Goal: Task Accomplishment & Management: Manage account settings

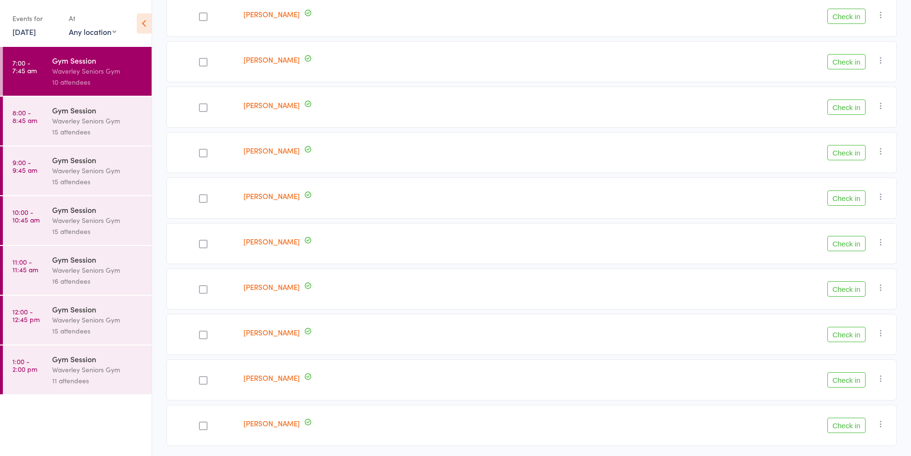
click at [852, 290] on button "Check in" at bounding box center [846, 288] width 38 height 15
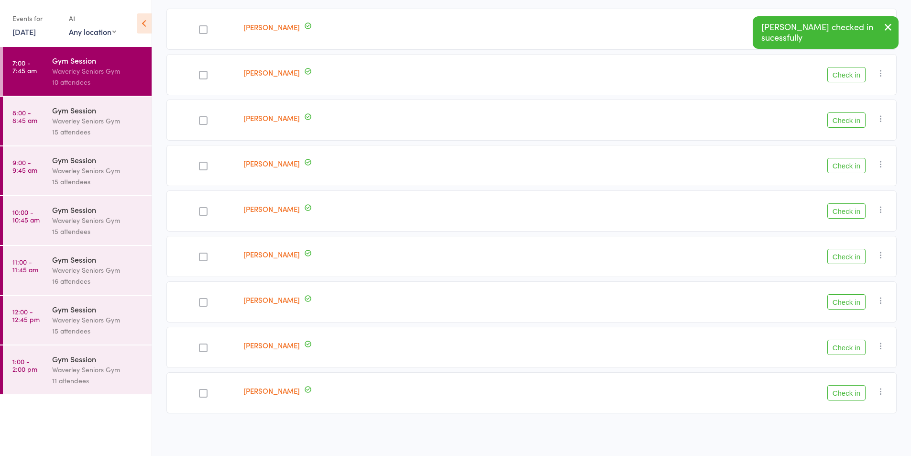
click at [853, 121] on button "Check in" at bounding box center [846, 119] width 38 height 15
click at [199, 347] on div at bounding box center [203, 347] width 9 height 9
click at [201, 345] on input "checkbox" at bounding box center [201, 345] width 0 height 0
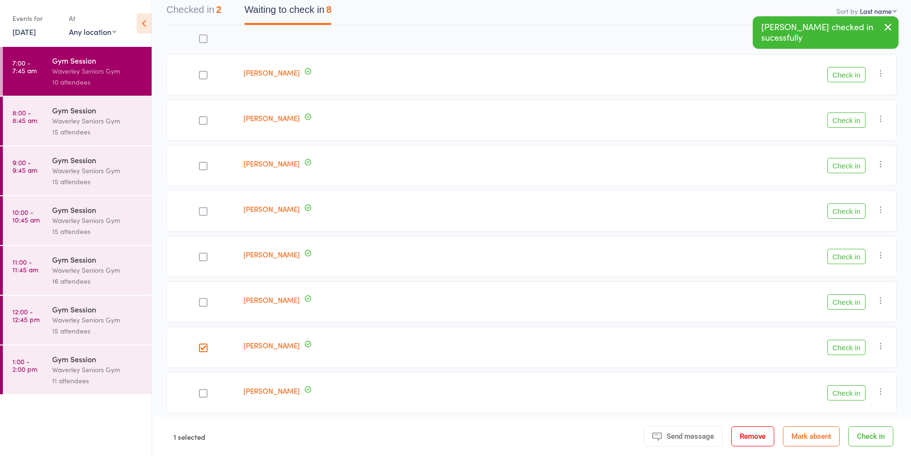
click at [850, 204] on button "Check in" at bounding box center [846, 210] width 38 height 15
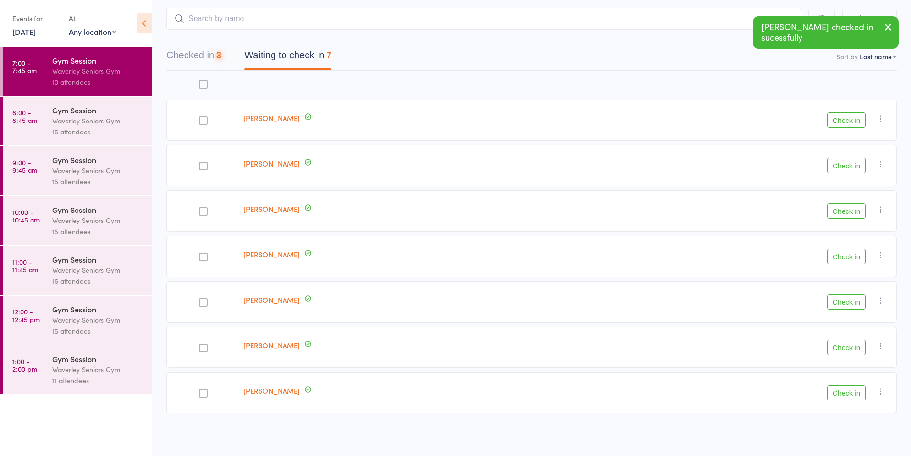
scroll to position [54, 0]
click at [201, 346] on div at bounding box center [203, 347] width 9 height 9
click at [201, 345] on input "checkbox" at bounding box center [201, 345] width 0 height 0
click at [207, 347] on div at bounding box center [203, 347] width 9 height 9
click at [201, 345] on input "checkbox" at bounding box center [201, 345] width 0 height 0
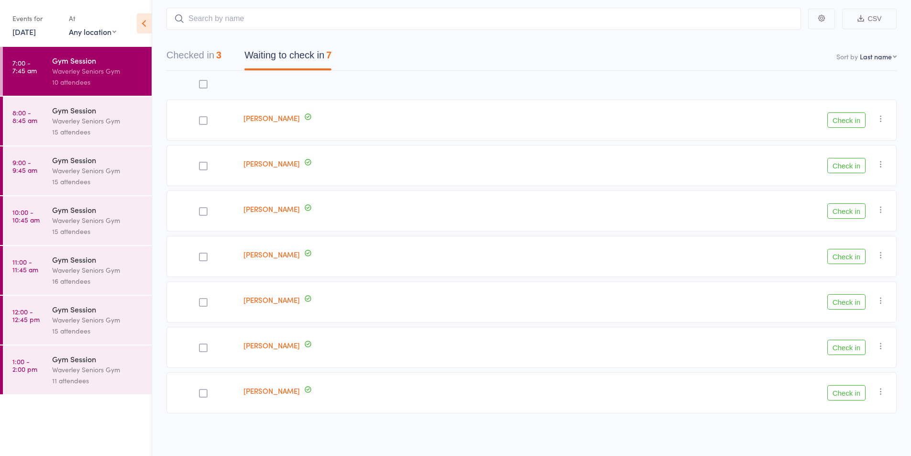
click at [847, 348] on button "Check in" at bounding box center [846, 347] width 38 height 15
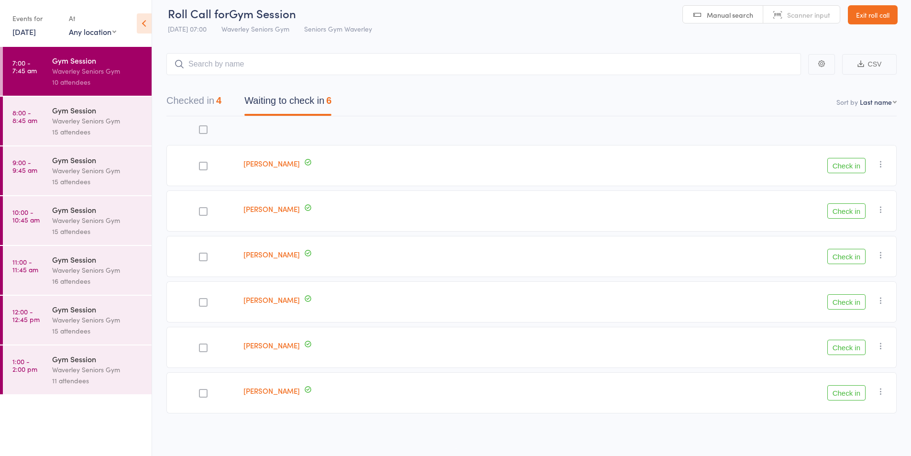
click at [857, 214] on button "Check in" at bounding box center [846, 210] width 38 height 15
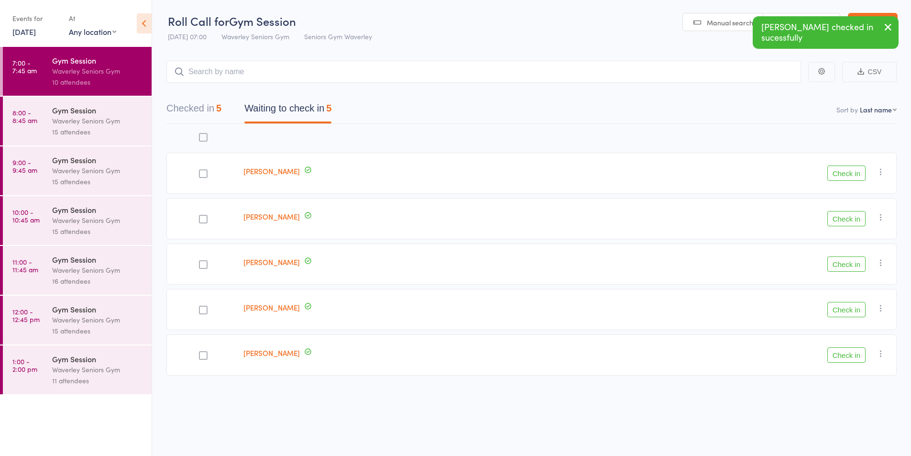
click at [854, 180] on button "Check in" at bounding box center [846, 172] width 38 height 15
click at [848, 174] on button "Check in" at bounding box center [846, 172] width 38 height 15
click at [852, 174] on button "Check in" at bounding box center [846, 172] width 38 height 15
click at [855, 221] on button "Check in" at bounding box center [846, 218] width 38 height 15
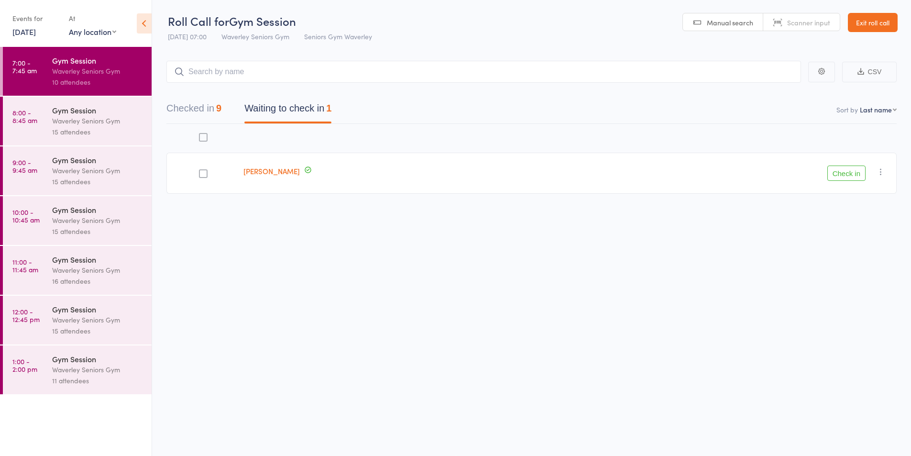
click at [209, 108] on button "Checked in 9" at bounding box center [193, 110] width 55 height 25
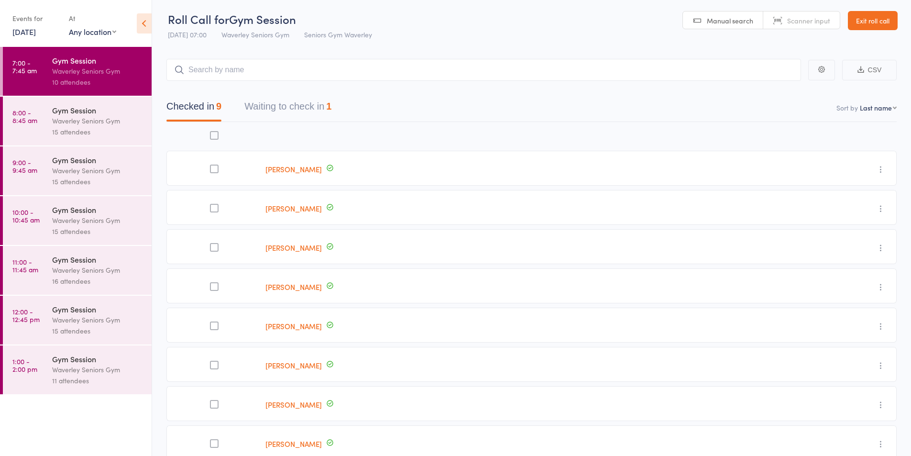
click at [327, 107] on button "Waiting to check in 1" at bounding box center [287, 108] width 87 height 25
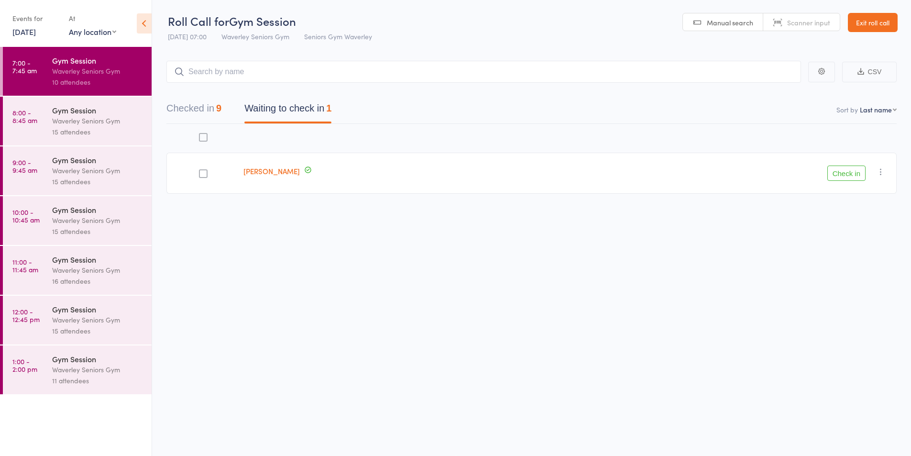
click at [847, 166] on button "Check in" at bounding box center [846, 172] width 38 height 15
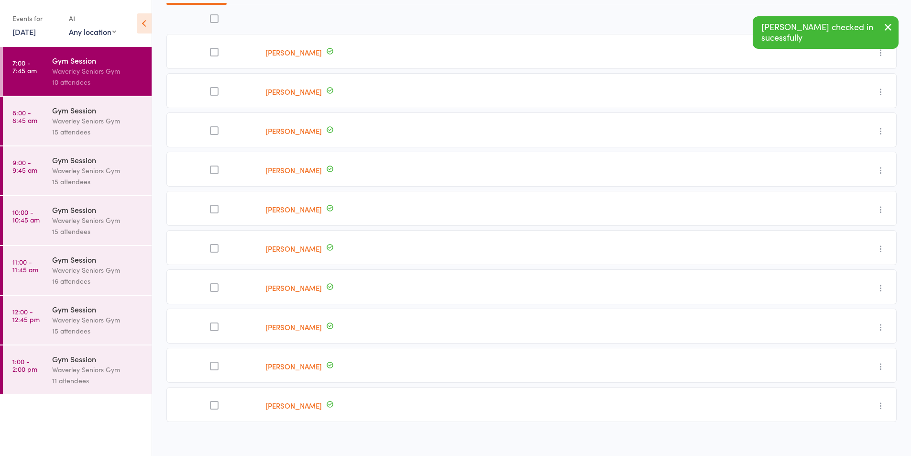
scroll to position [128, 0]
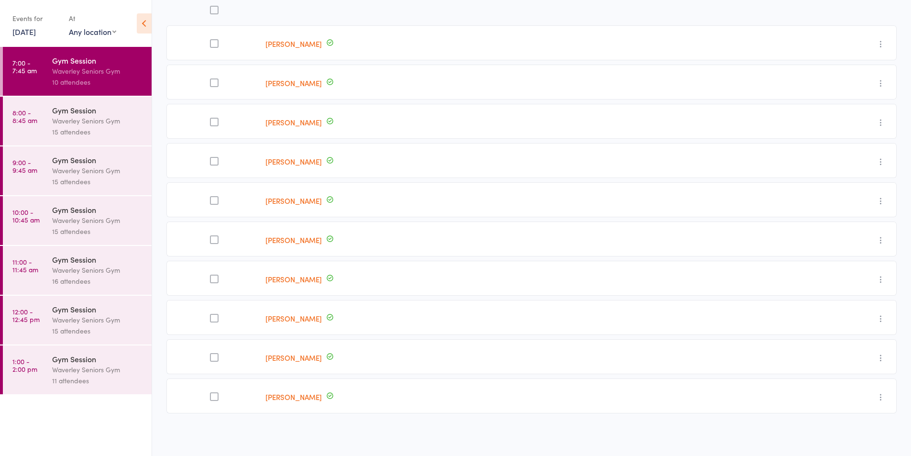
click at [77, 129] on div "15 attendees" at bounding box center [97, 131] width 91 height 11
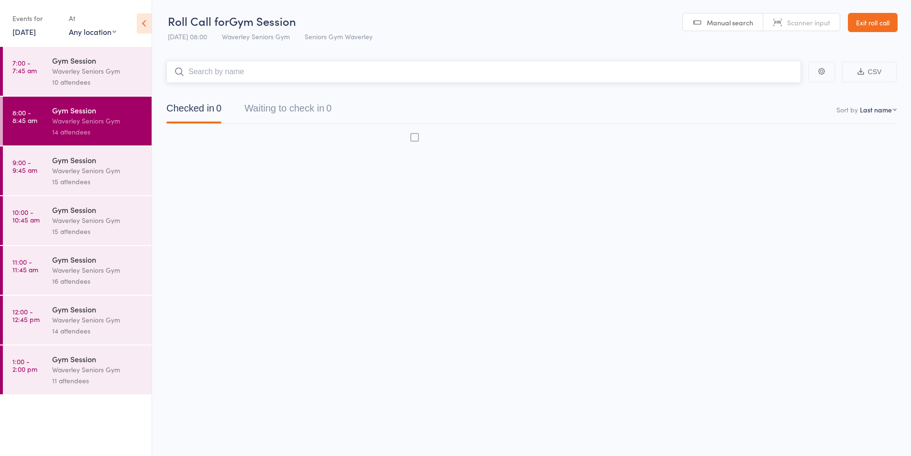
scroll to position [0, 0]
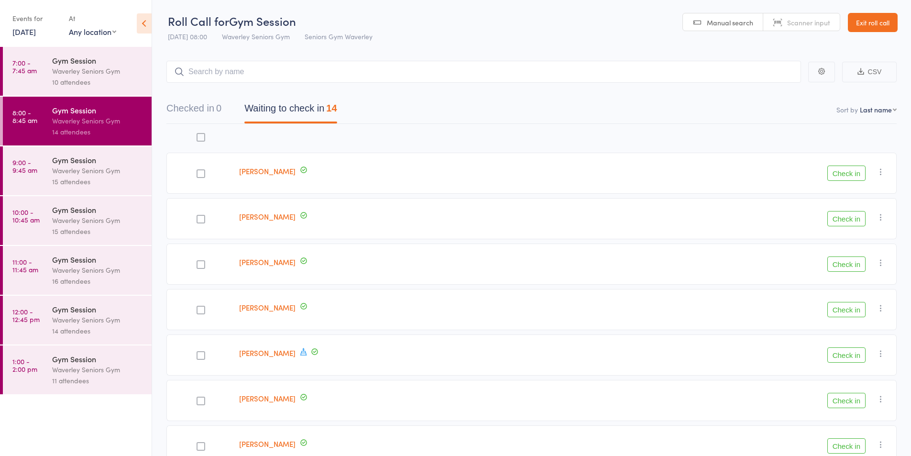
click at [850, 269] on button "Check in" at bounding box center [846, 263] width 38 height 15
click at [851, 267] on button "Check in" at bounding box center [846, 263] width 38 height 15
click at [839, 220] on button "Check in" at bounding box center [846, 218] width 38 height 15
click at [840, 220] on button "Check in" at bounding box center [846, 218] width 38 height 15
click at [113, 79] on div "10 attendees" at bounding box center [97, 82] width 91 height 11
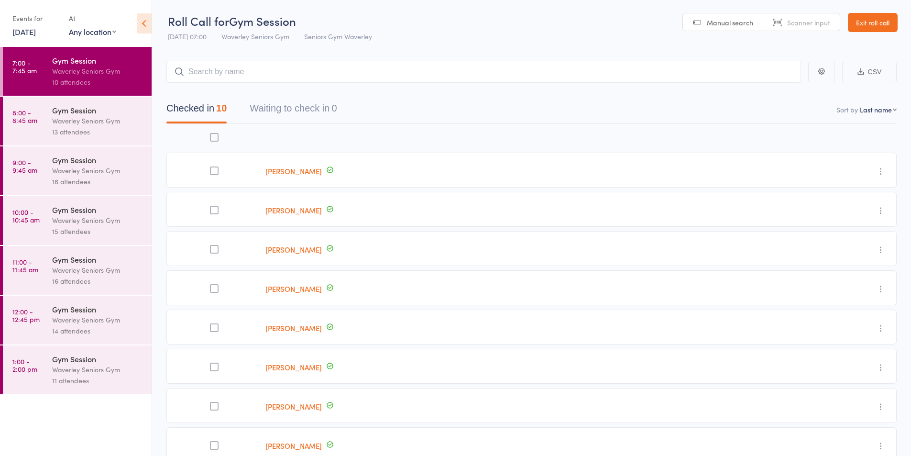
click at [108, 126] on div "Waverley Seniors Gym" at bounding box center [97, 120] width 91 height 11
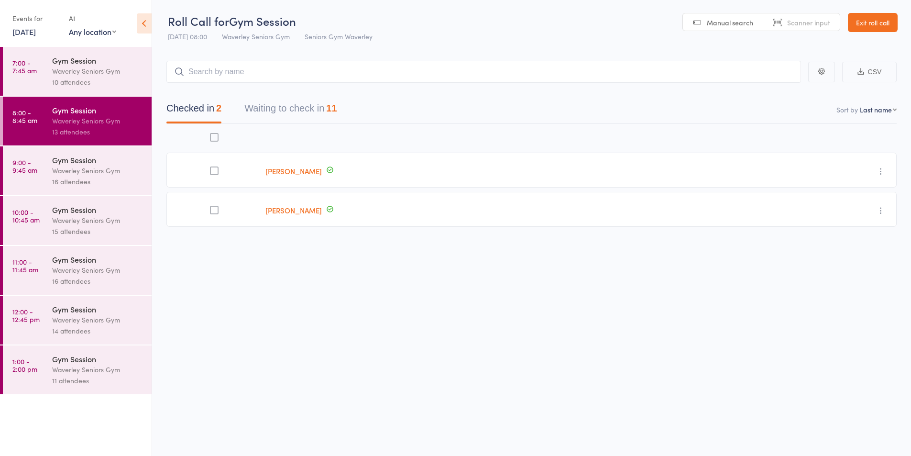
click at [305, 108] on button "Waiting to check in 11" at bounding box center [290, 110] width 92 height 25
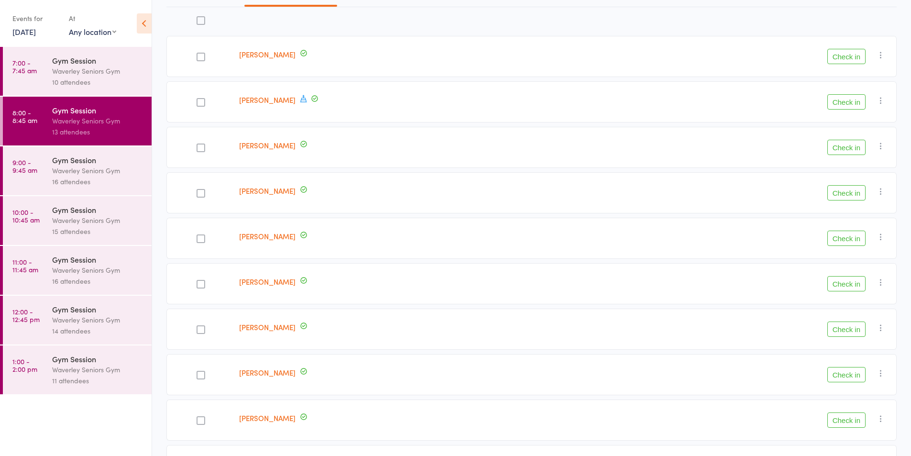
scroll to position [118, 0]
click at [857, 57] on button "Check in" at bounding box center [846, 55] width 38 height 15
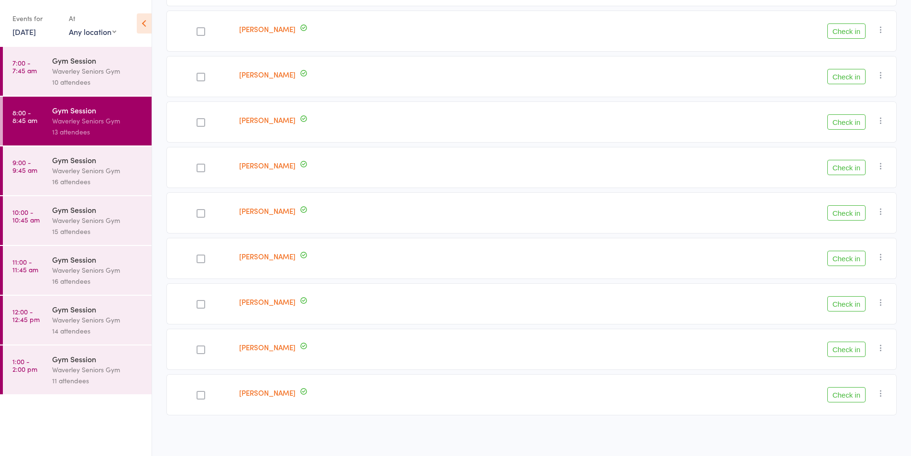
scroll to position [190, 0]
click at [838, 212] on button "Check in" at bounding box center [846, 210] width 38 height 15
click at [204, 73] on div at bounding box center [201, 75] width 9 height 9
click at [198, 72] on input "checkbox" at bounding box center [198, 72] width 0 height 0
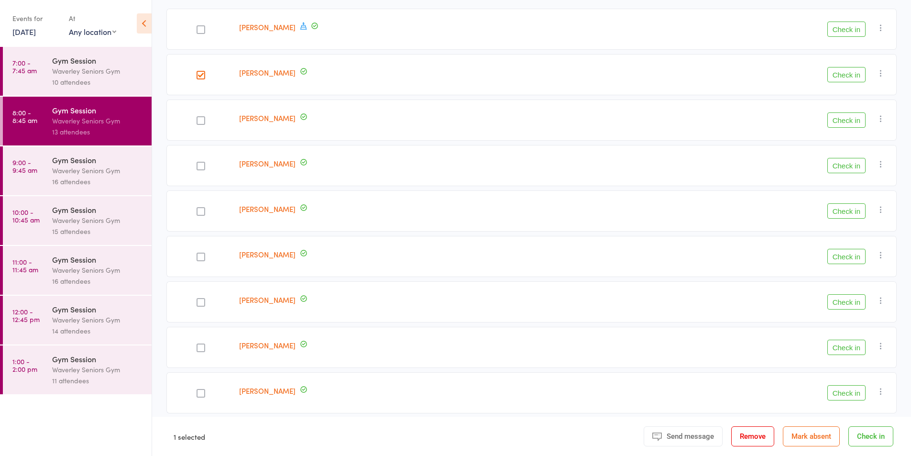
click at [845, 75] on button "Check in" at bounding box center [846, 74] width 38 height 15
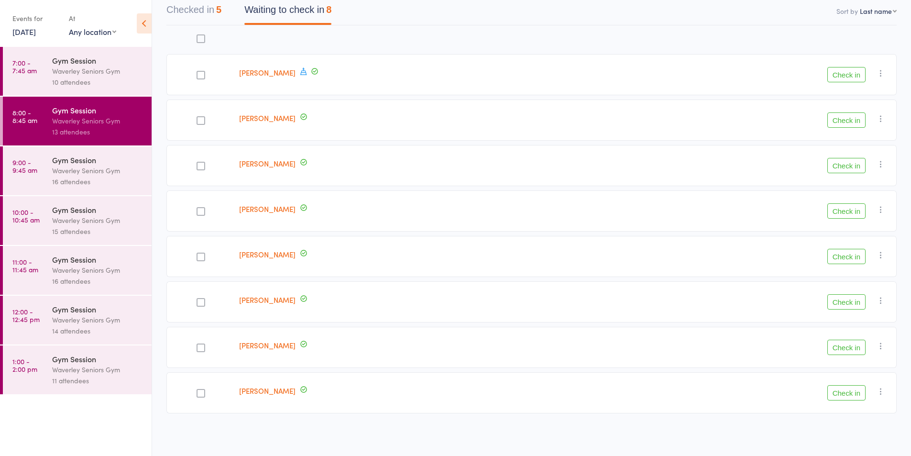
click at [202, 163] on div at bounding box center [201, 166] width 9 height 9
click at [198, 163] on input "checkbox" at bounding box center [198, 163] width 0 height 0
click at [851, 165] on button "Check in" at bounding box center [846, 165] width 38 height 15
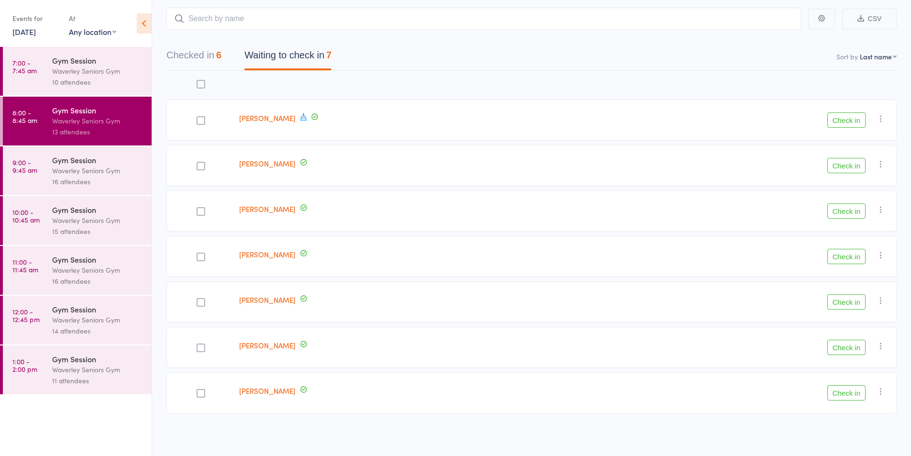
click at [845, 255] on button "Check in" at bounding box center [846, 256] width 38 height 15
click at [846, 303] on button "Check in" at bounding box center [846, 301] width 38 height 15
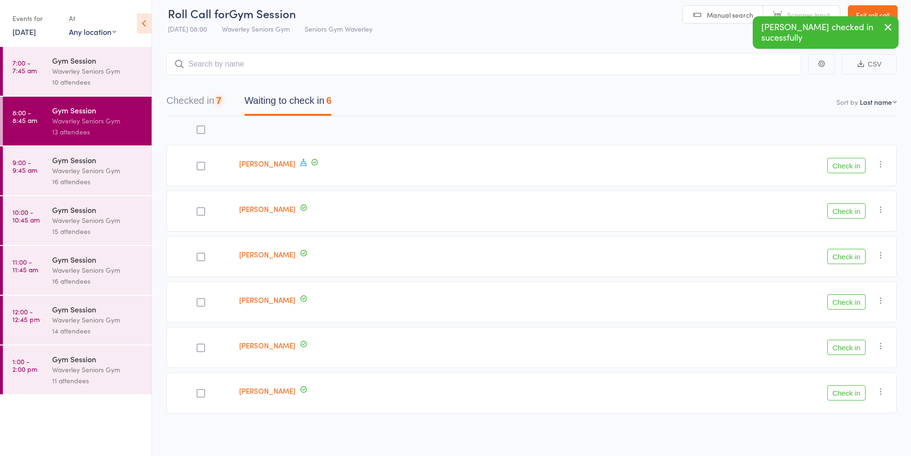
scroll to position [0, 0]
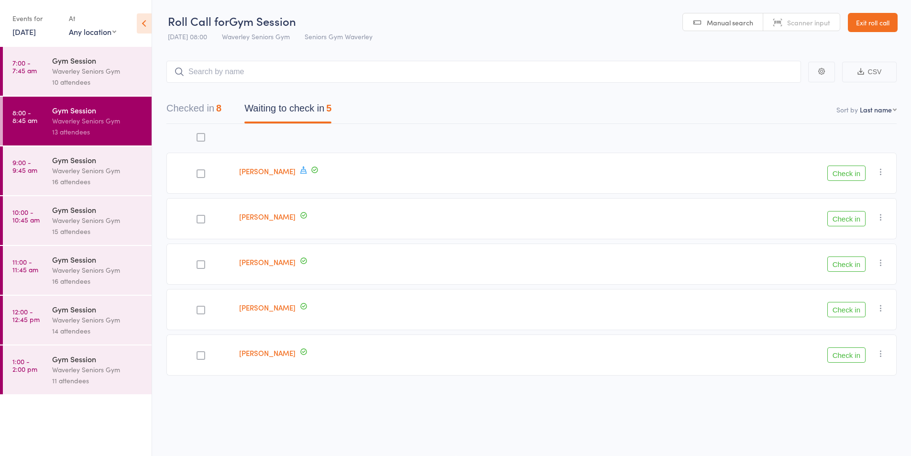
click at [882, 217] on icon "button" at bounding box center [881, 217] width 10 height 10
click at [836, 311] on li "Mark absent" at bounding box center [846, 313] width 79 height 13
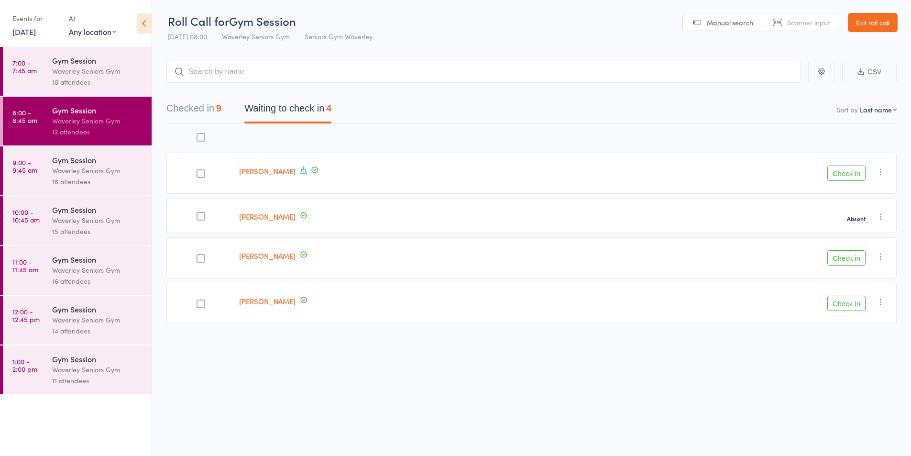
click at [299, 170] on icon at bounding box center [303, 169] width 9 height 9
click at [839, 174] on button "Check in" at bounding box center [846, 172] width 38 height 15
click at [855, 216] on button "Check in" at bounding box center [846, 212] width 38 height 15
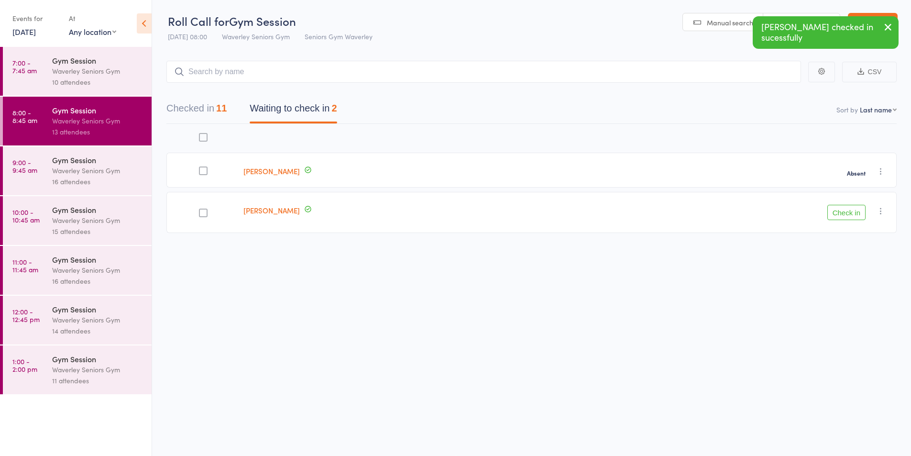
click at [845, 211] on button "Check in" at bounding box center [846, 212] width 38 height 15
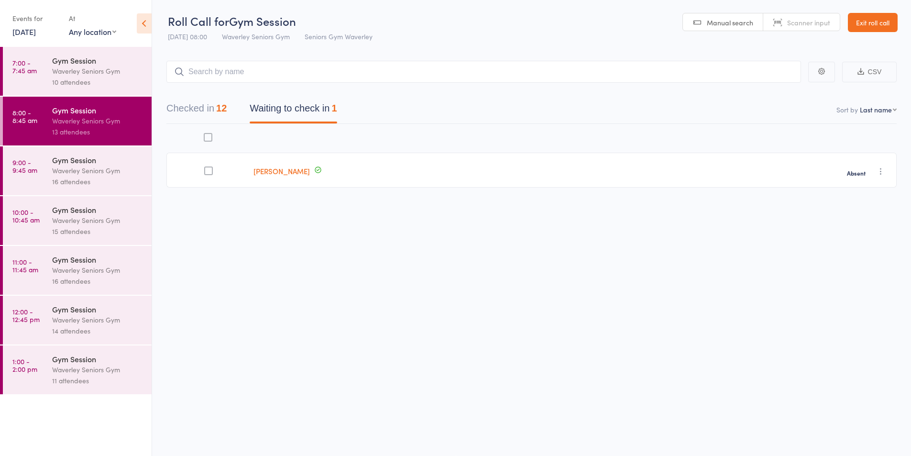
click at [30, 166] on time "9:00 - 9:45 am" at bounding box center [24, 165] width 25 height 15
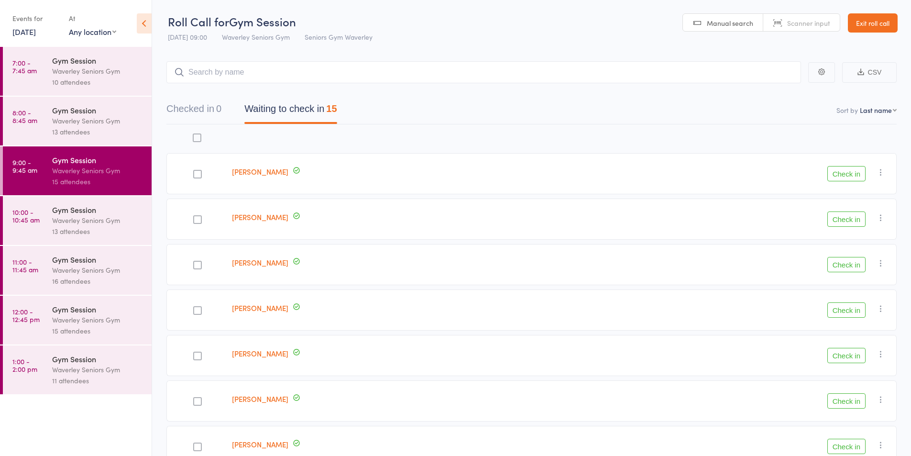
click at [847, 176] on button "Check in" at bounding box center [846, 173] width 38 height 15
click at [862, 263] on button "Check in" at bounding box center [846, 264] width 38 height 15
click at [851, 447] on button "Check in" at bounding box center [846, 445] width 38 height 15
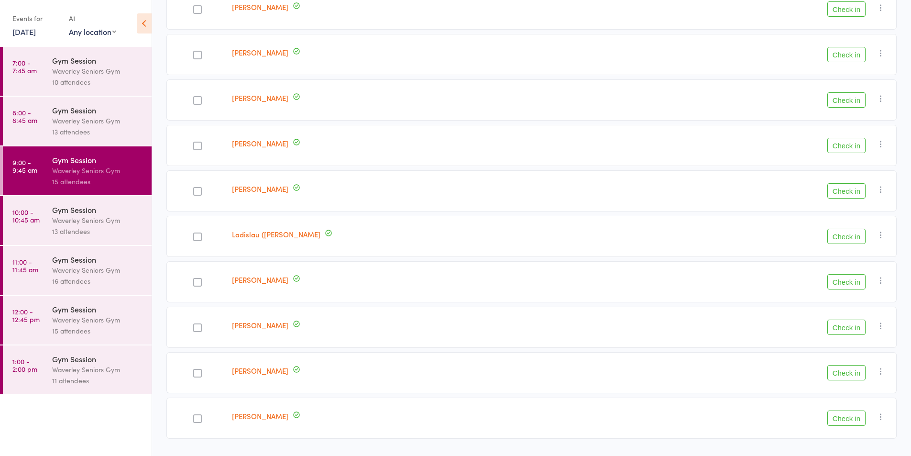
scroll to position [281, 0]
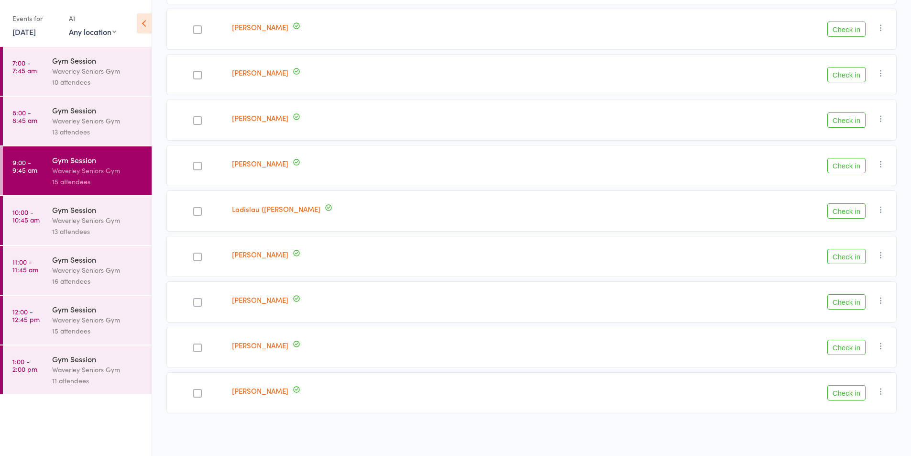
click at [849, 400] on button "Check in" at bounding box center [846, 392] width 38 height 15
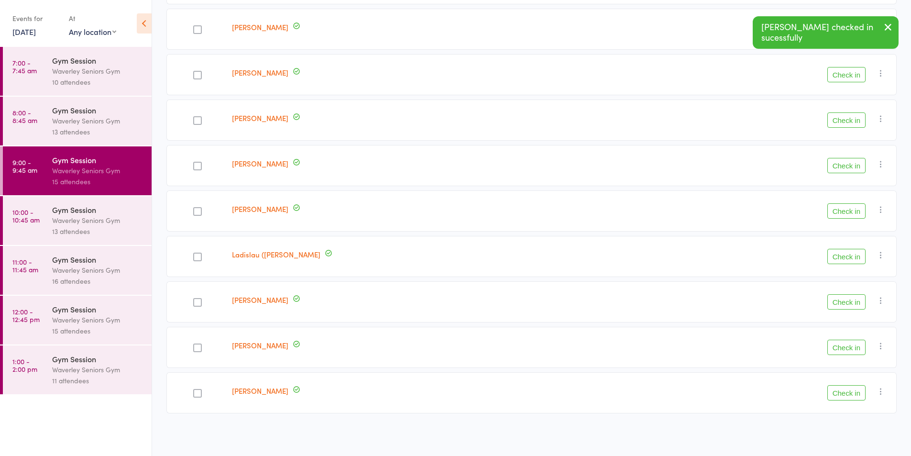
scroll to position [235, 0]
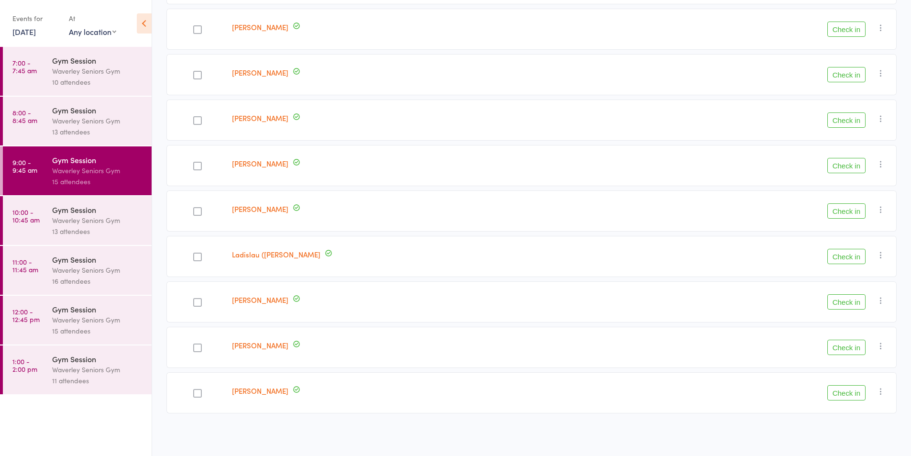
click at [859, 26] on button "Check in" at bounding box center [846, 29] width 38 height 15
click at [843, 118] on button "Check in" at bounding box center [846, 119] width 38 height 15
click at [225, 385] on div at bounding box center [197, 392] width 62 height 41
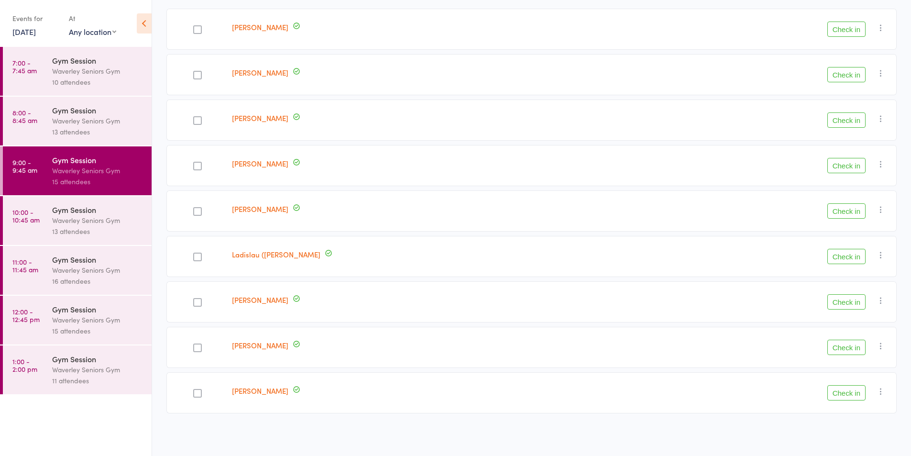
click at [202, 397] on label at bounding box center [197, 394] width 9 height 10
click at [195, 390] on input "checkbox" at bounding box center [195, 390] width 0 height 0
click at [852, 211] on button "Check in" at bounding box center [846, 210] width 38 height 15
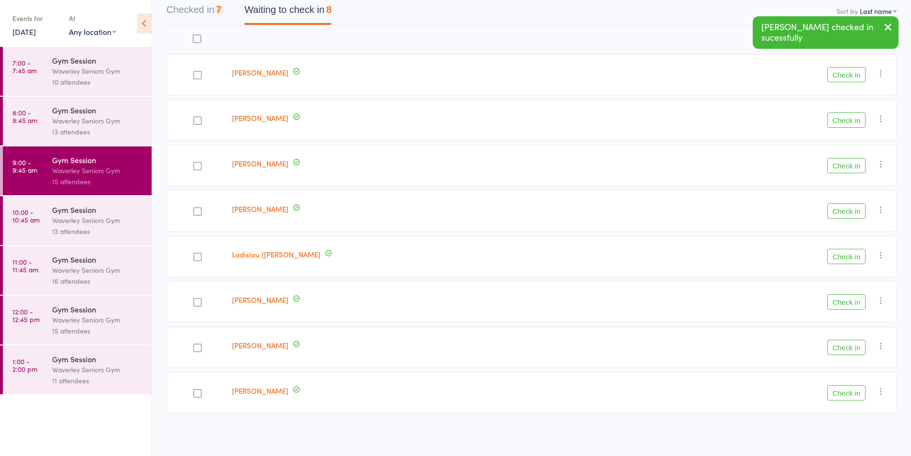
scroll to position [99, 0]
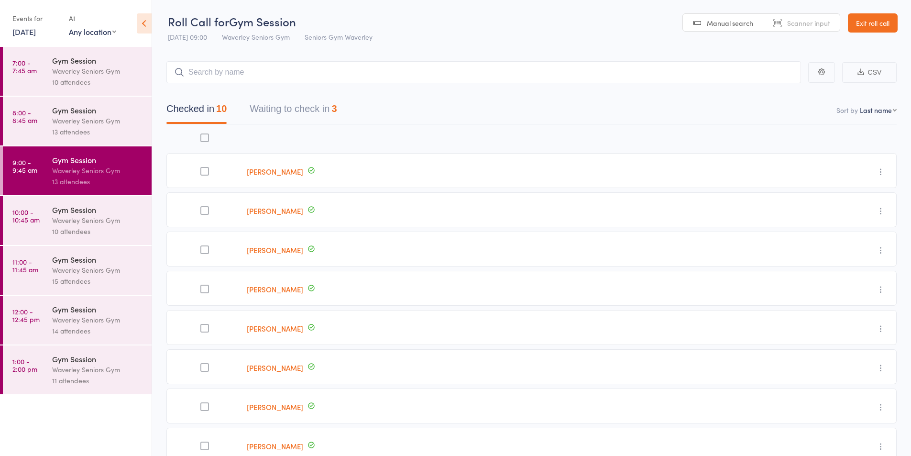
click at [325, 114] on button "Waiting to check in 3" at bounding box center [293, 111] width 87 height 25
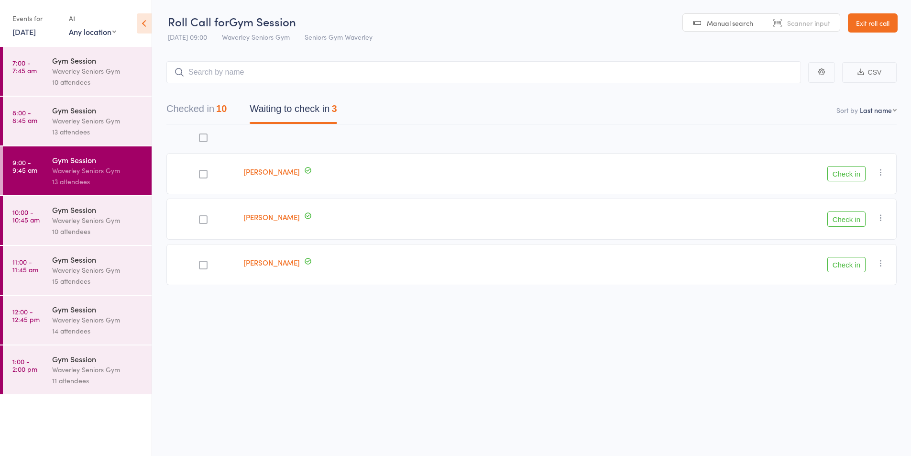
click at [848, 171] on button "Check in" at bounding box center [846, 173] width 38 height 15
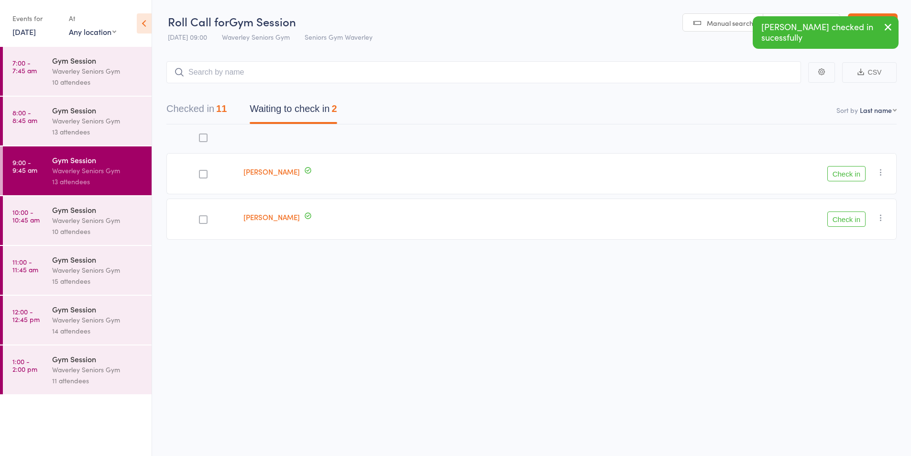
click at [848, 175] on button "Check in" at bounding box center [846, 173] width 38 height 15
click at [847, 174] on button "Check in" at bounding box center [846, 173] width 38 height 15
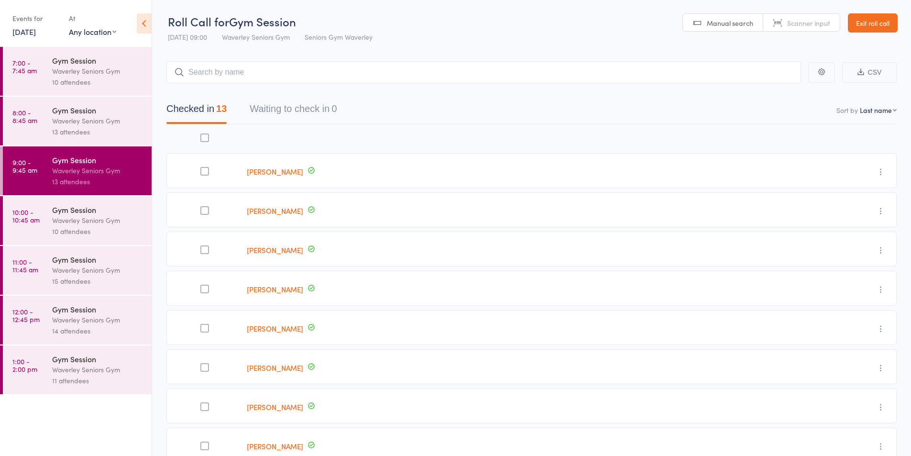
click at [1, 221] on div at bounding box center [1, 220] width 3 height 49
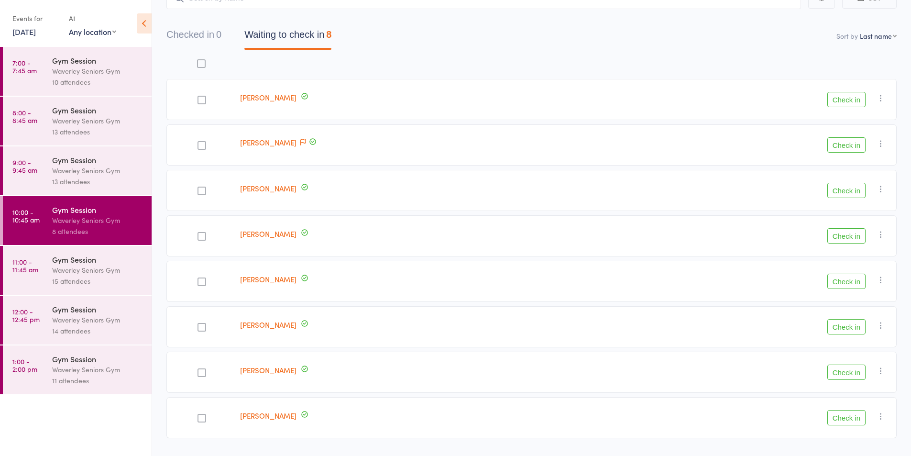
scroll to position [99, 0]
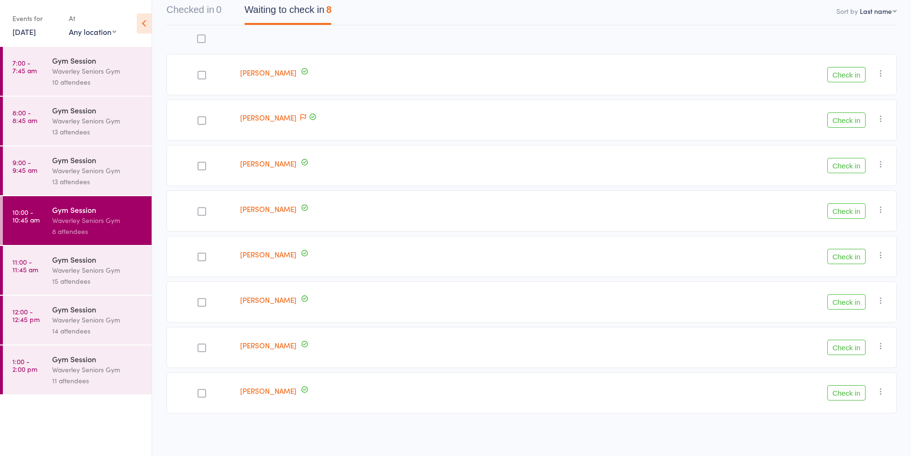
click at [851, 394] on button "Check in" at bounding box center [846, 392] width 38 height 15
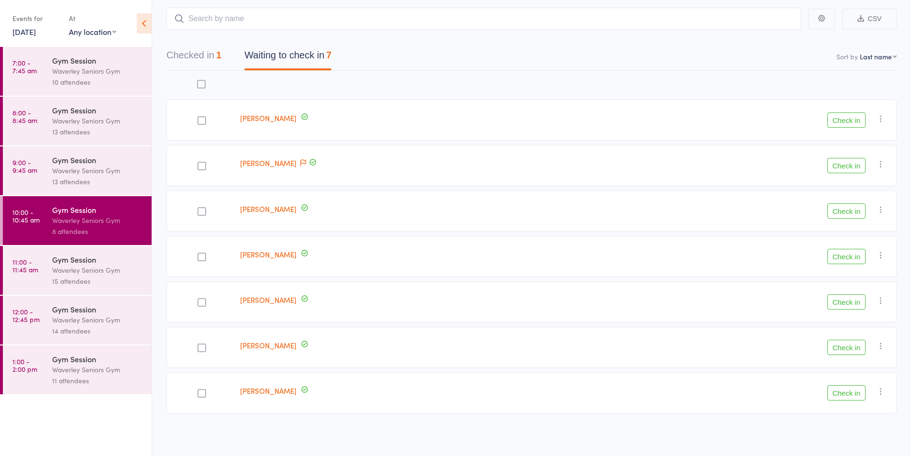
click at [838, 125] on button "Check in" at bounding box center [846, 119] width 38 height 15
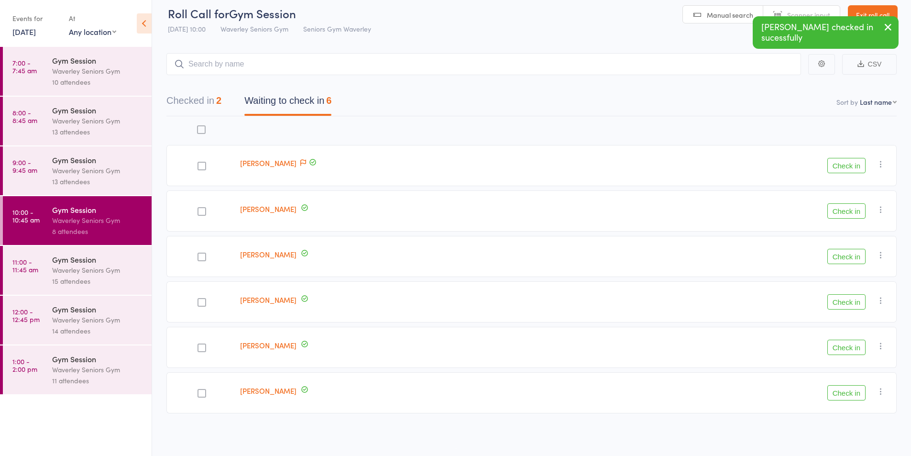
click at [837, 349] on button "Check in" at bounding box center [846, 347] width 38 height 15
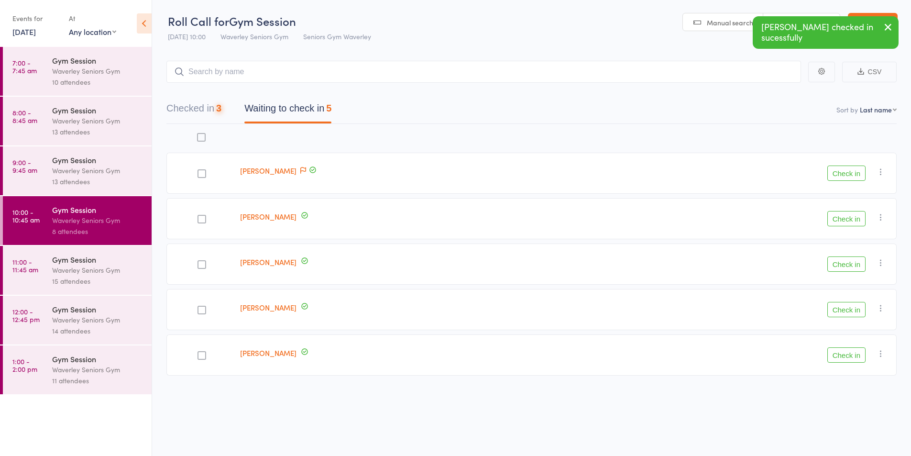
scroll to position [0, 0]
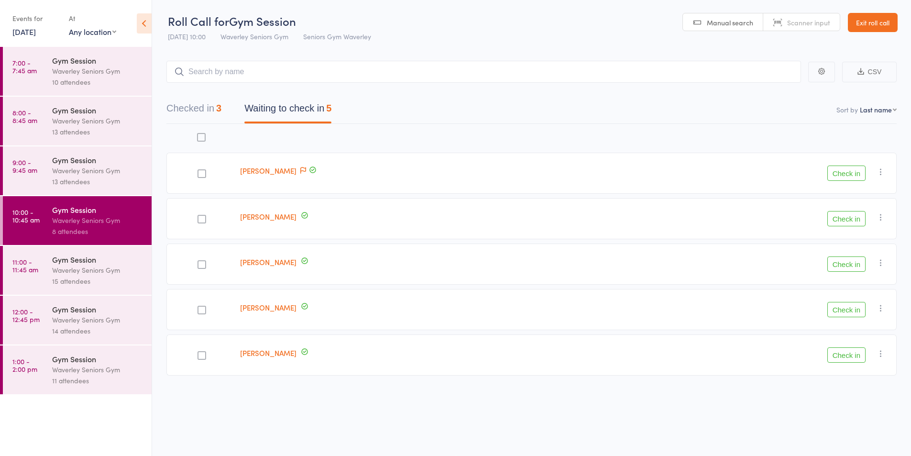
click at [842, 358] on button "Check in" at bounding box center [846, 354] width 38 height 15
click at [842, 224] on button "Check in" at bounding box center [846, 218] width 38 height 15
click at [832, 213] on button "Check in" at bounding box center [846, 218] width 38 height 15
click at [84, 264] on div "Waverley Seniors Gym" at bounding box center [97, 269] width 91 height 11
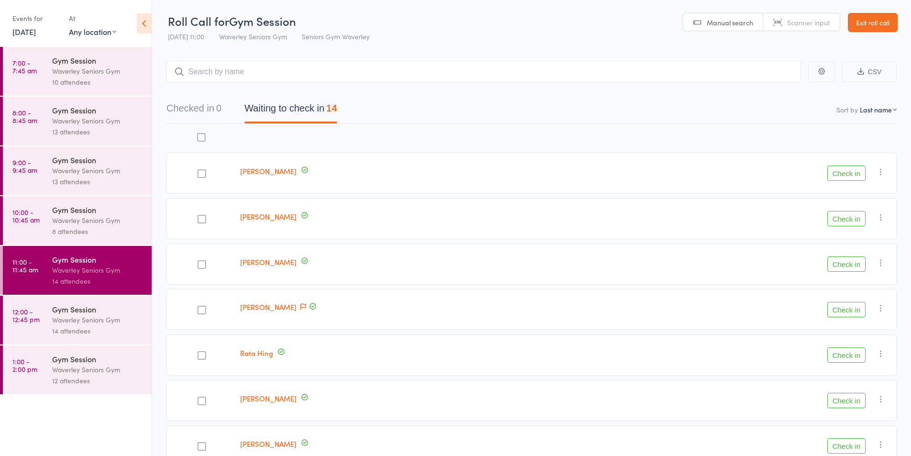
click at [1, 223] on div at bounding box center [1, 220] width 3 height 49
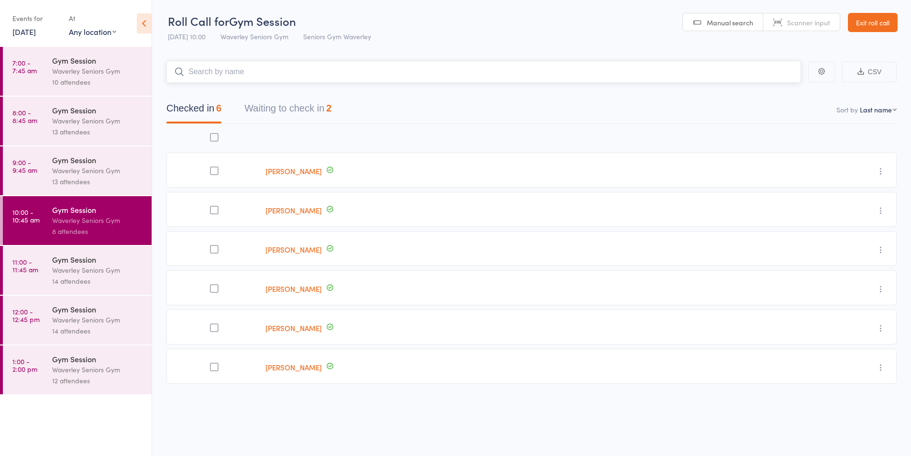
click at [285, 99] on button "Waiting to check in 2" at bounding box center [287, 110] width 87 height 25
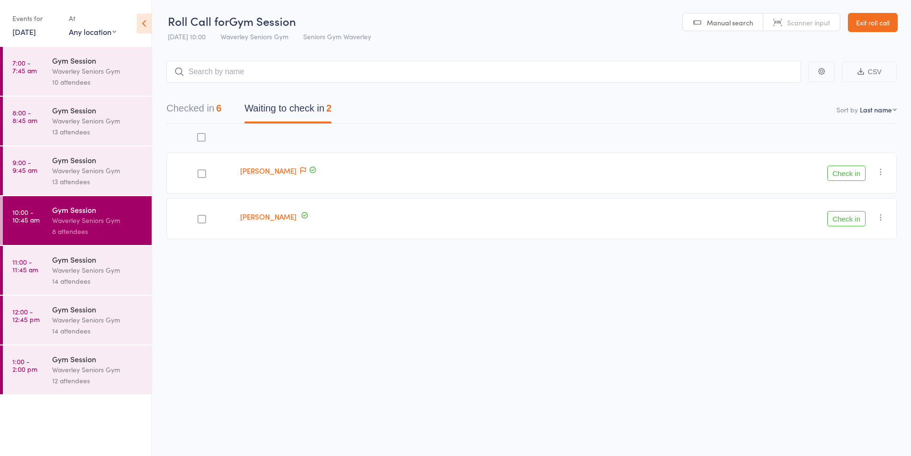
click at [840, 172] on button "Check in" at bounding box center [846, 172] width 38 height 15
click at [79, 274] on div "Waverley Seniors Gym" at bounding box center [97, 269] width 91 height 11
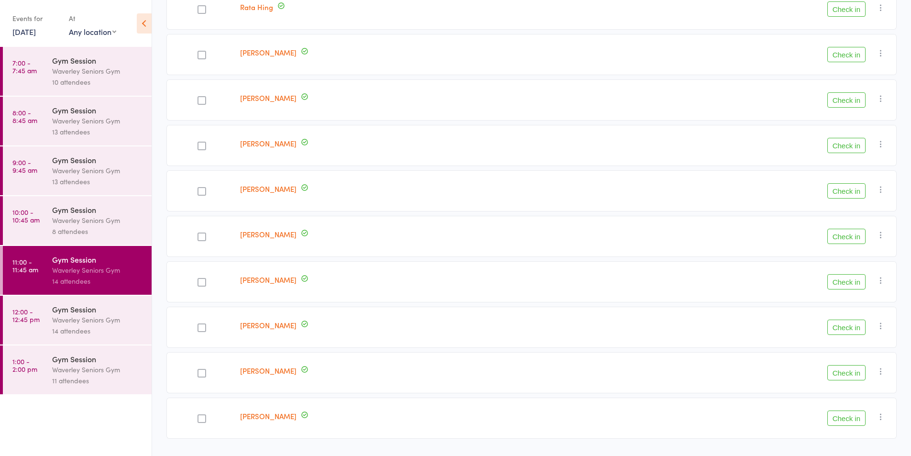
scroll to position [372, 0]
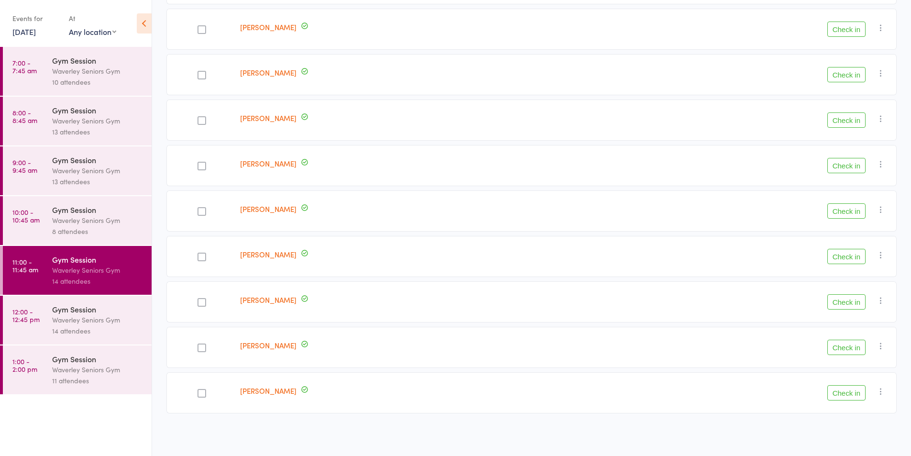
click at [14, 224] on link "10:00 - 10:45 am Gym Session Waverley Seniors Gym 8 attendees" at bounding box center [77, 220] width 149 height 49
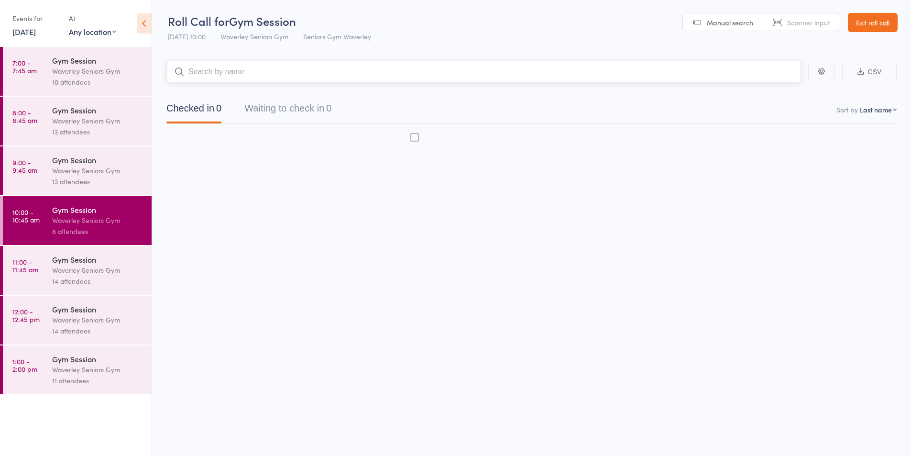
scroll to position [0, 0]
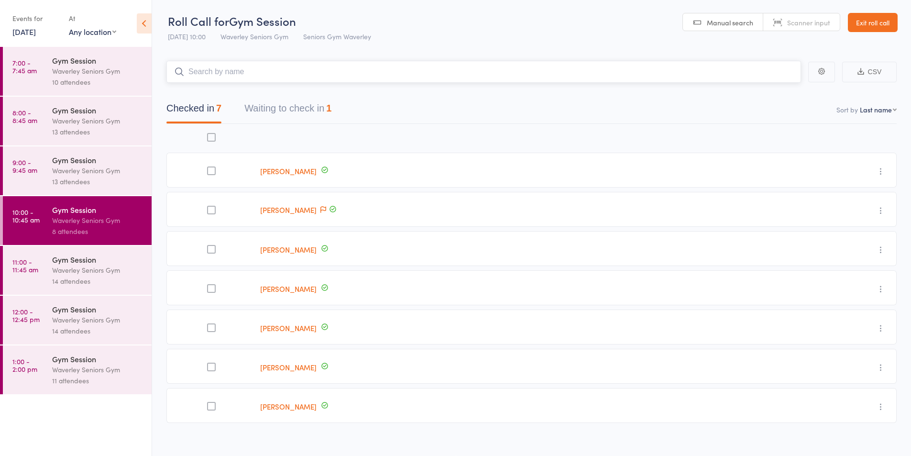
click at [324, 113] on button "Waiting to check in 1" at bounding box center [287, 110] width 87 height 25
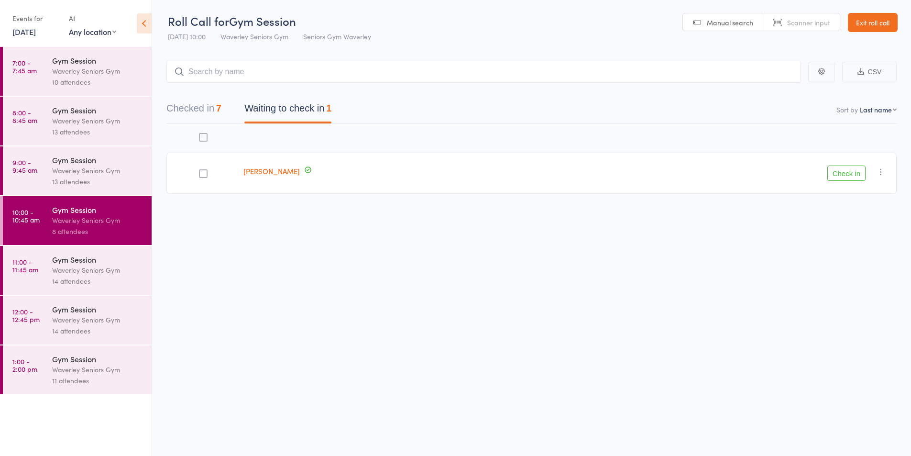
click at [883, 170] on icon "button" at bounding box center [881, 172] width 10 height 10
click at [859, 271] on li "Mark absent" at bounding box center [846, 267] width 79 height 13
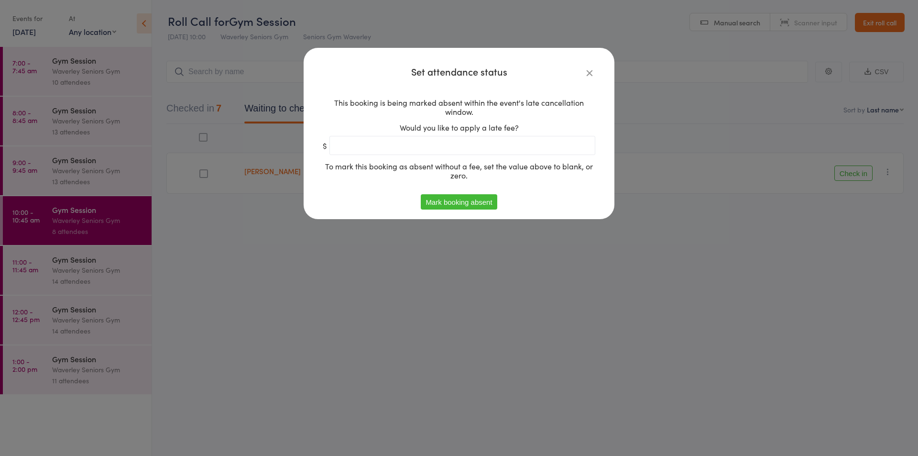
click at [479, 203] on button "Mark booking absent" at bounding box center [459, 201] width 76 height 15
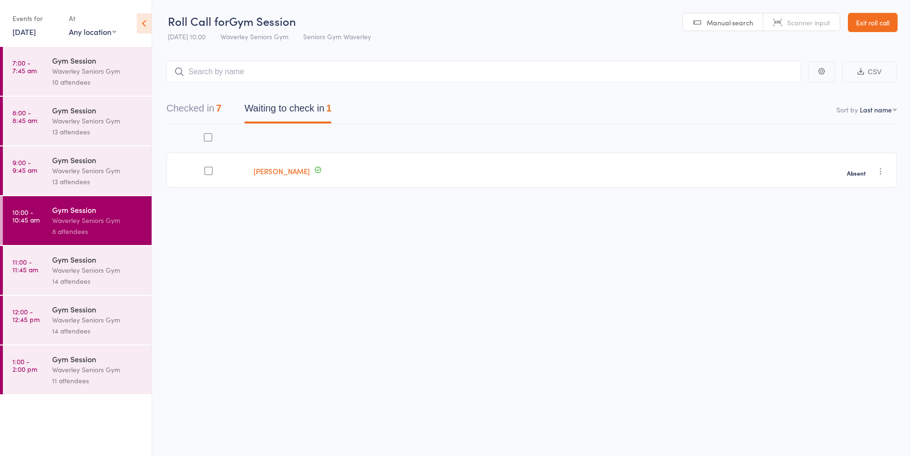
click at [127, 279] on div "14 attendees" at bounding box center [97, 280] width 91 height 11
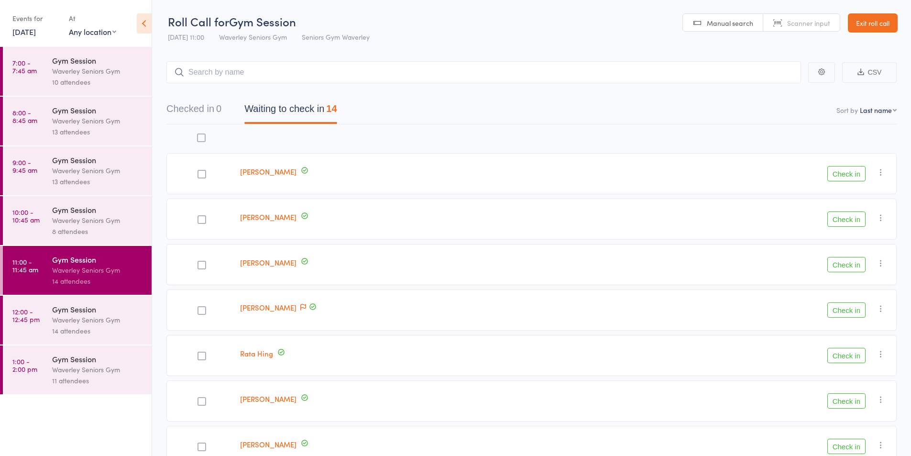
click at [67, 225] on div "Waverley Seniors Gym" at bounding box center [97, 220] width 91 height 11
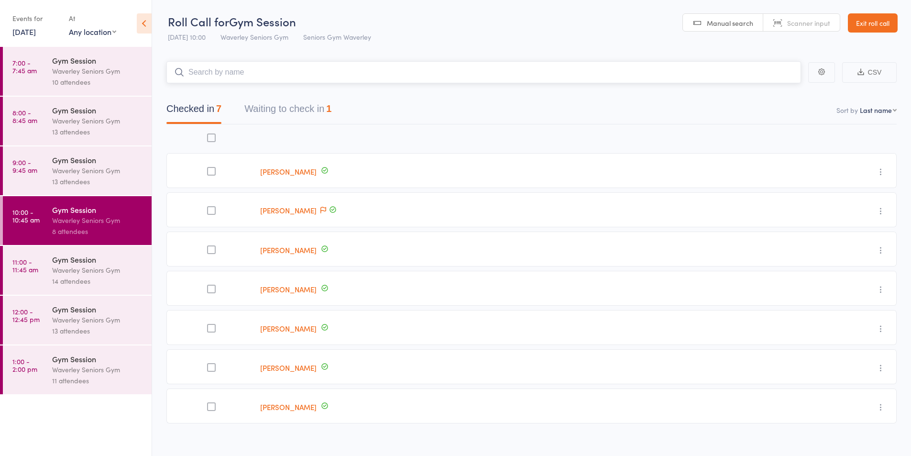
click at [287, 103] on button "Waiting to check in 1" at bounding box center [287, 111] width 87 height 25
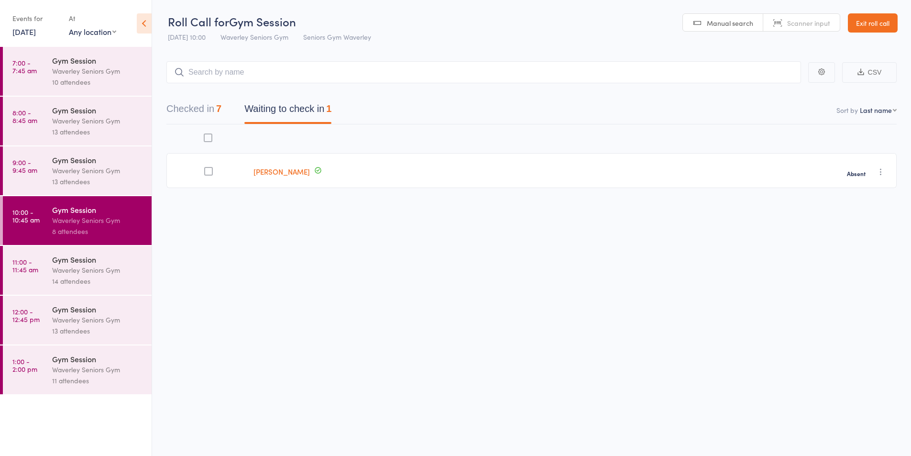
click at [95, 262] on div "Gym Session" at bounding box center [97, 259] width 91 height 11
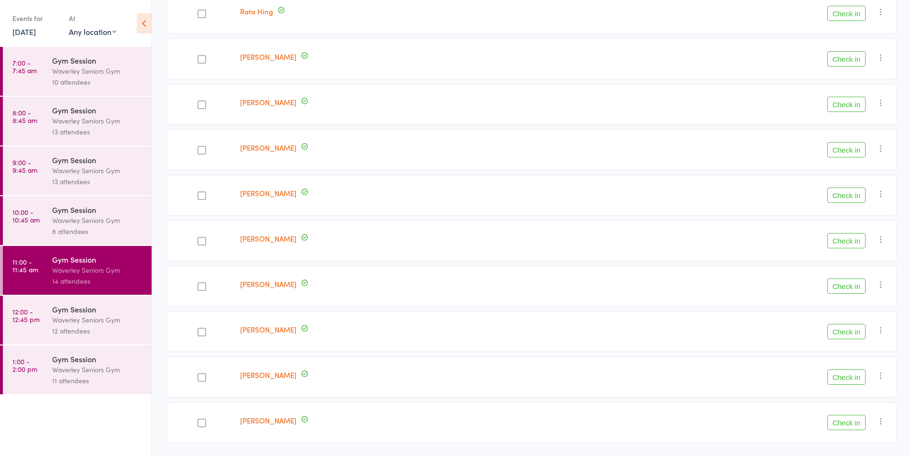
scroll to position [341, 0]
click at [838, 291] on button "Check in" at bounding box center [846, 286] width 38 height 15
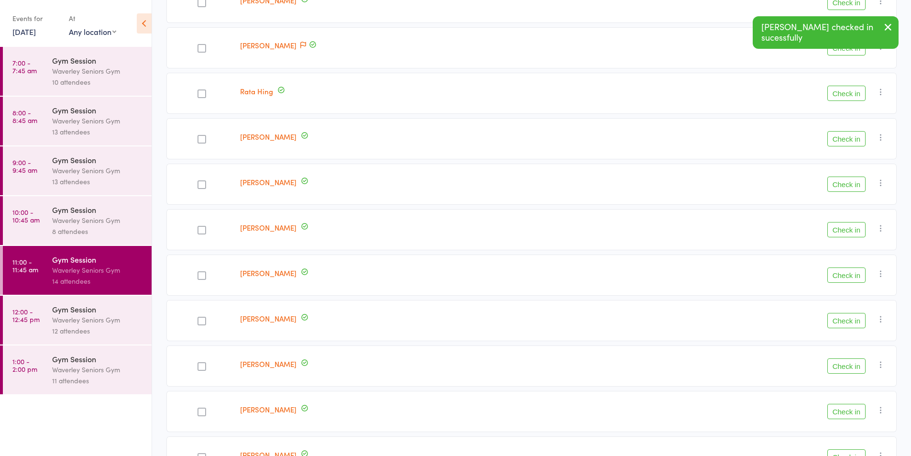
scroll to position [263, 0]
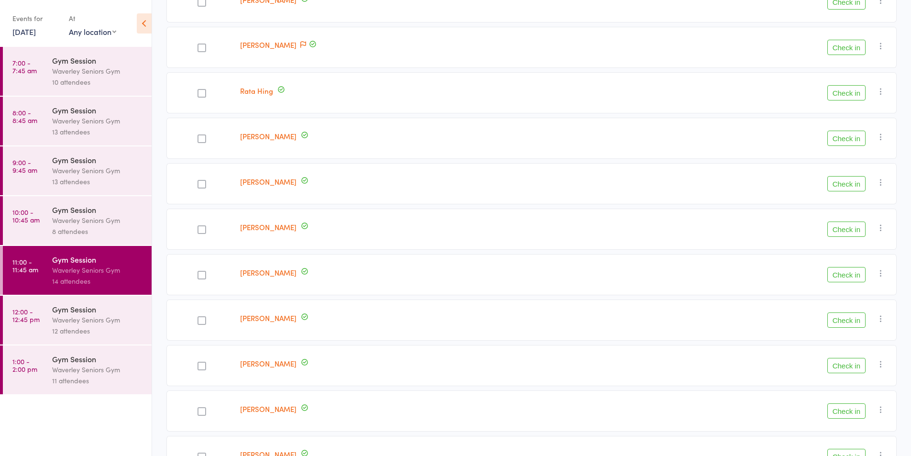
click at [850, 141] on button "Check in" at bounding box center [846, 138] width 38 height 15
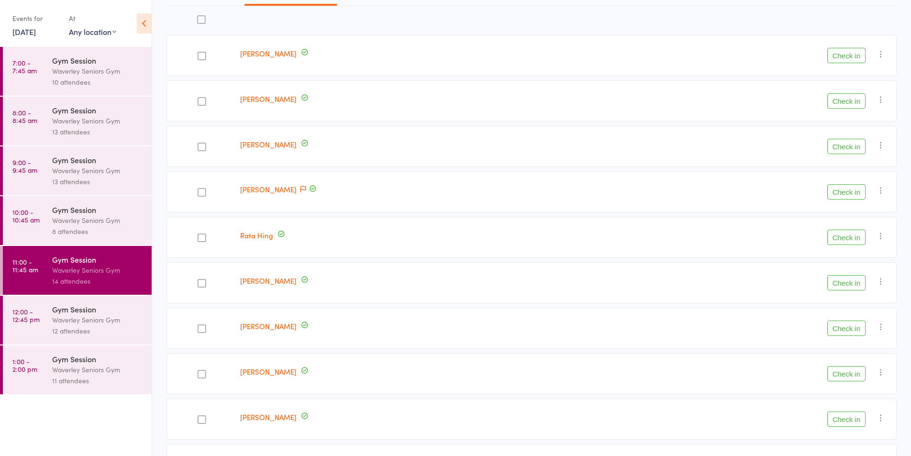
scroll to position [117, 0]
click at [200, 148] on div at bounding box center [201, 147] width 9 height 9
click at [199, 145] on input "checkbox" at bounding box center [199, 145] width 0 height 0
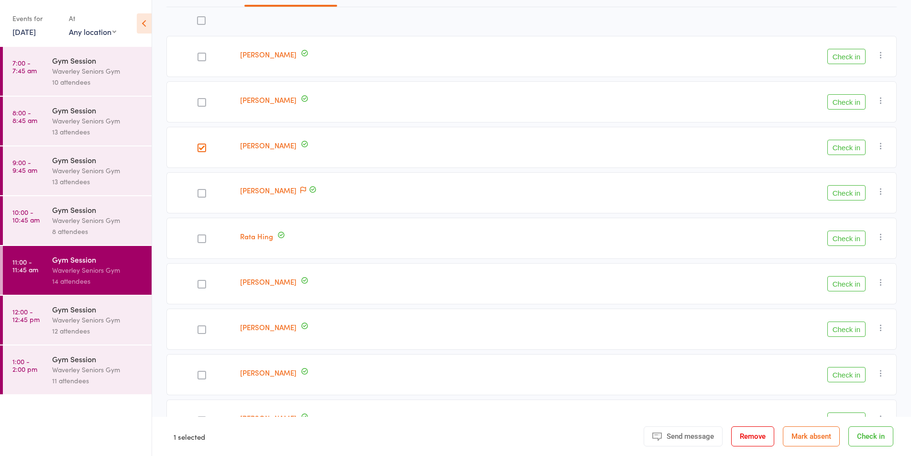
click at [860, 144] on button "Check in" at bounding box center [846, 147] width 38 height 15
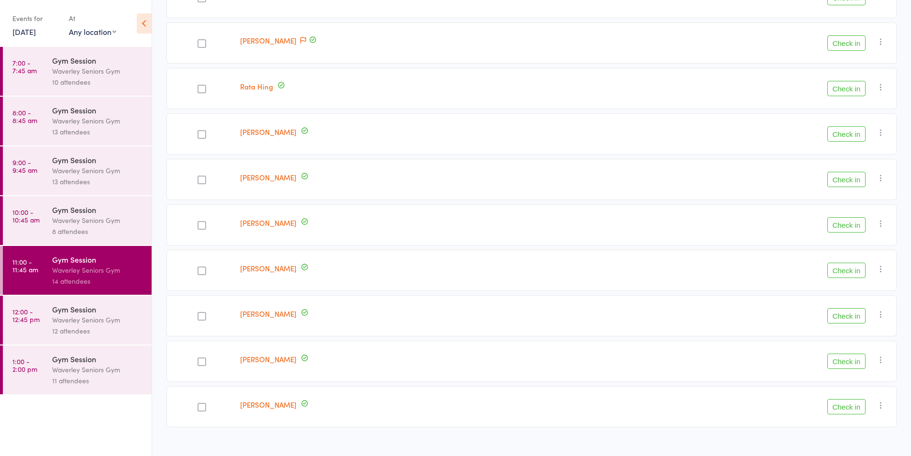
scroll to position [235, 0]
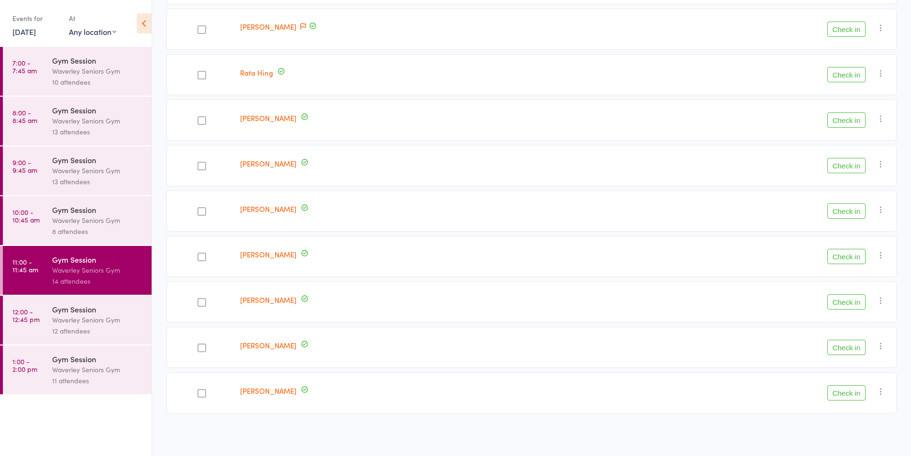
click at [852, 396] on button "Check in" at bounding box center [846, 392] width 38 height 15
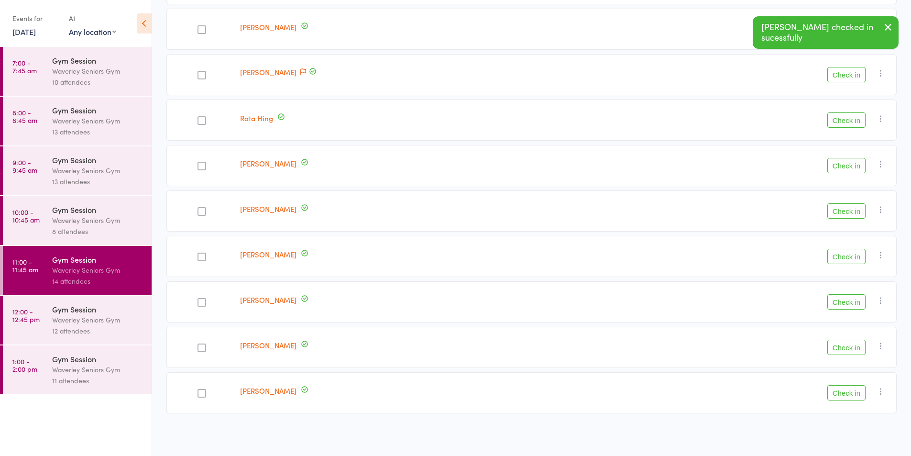
scroll to position [190, 0]
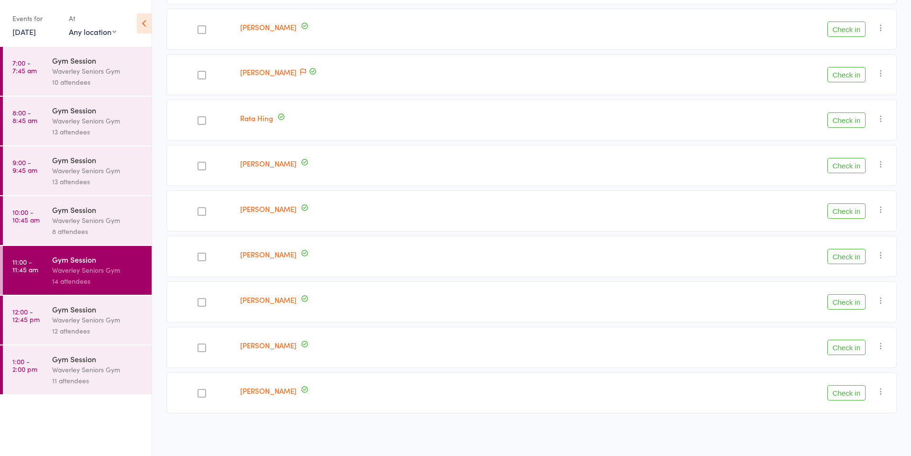
click at [847, 28] on button "Check in" at bounding box center [846, 29] width 38 height 15
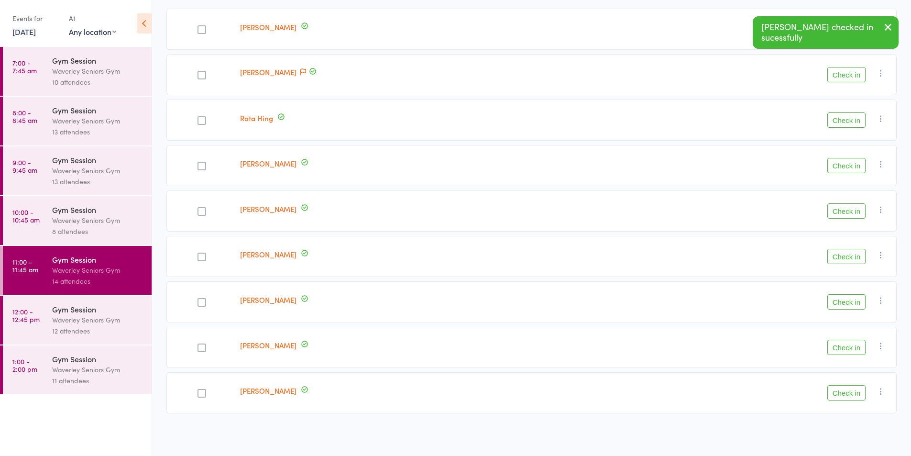
scroll to position [144, 0]
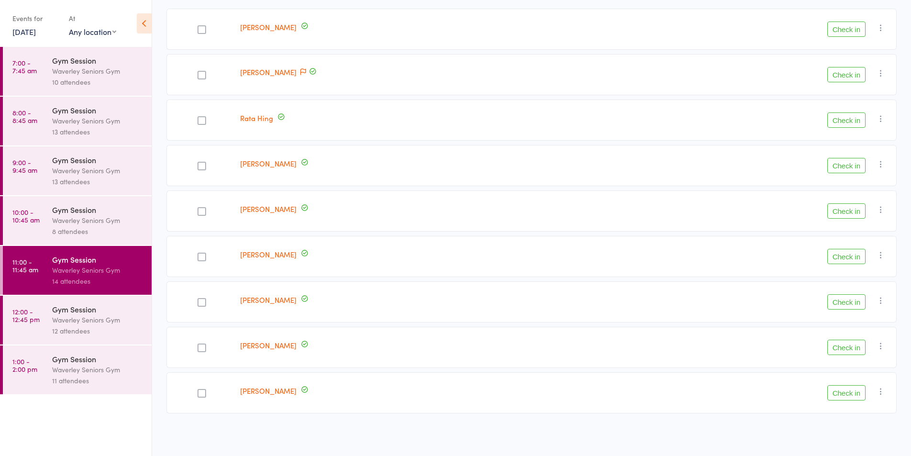
click at [852, 30] on button "Check in" at bounding box center [846, 29] width 38 height 15
click at [855, 257] on button "Check in" at bounding box center [846, 256] width 38 height 15
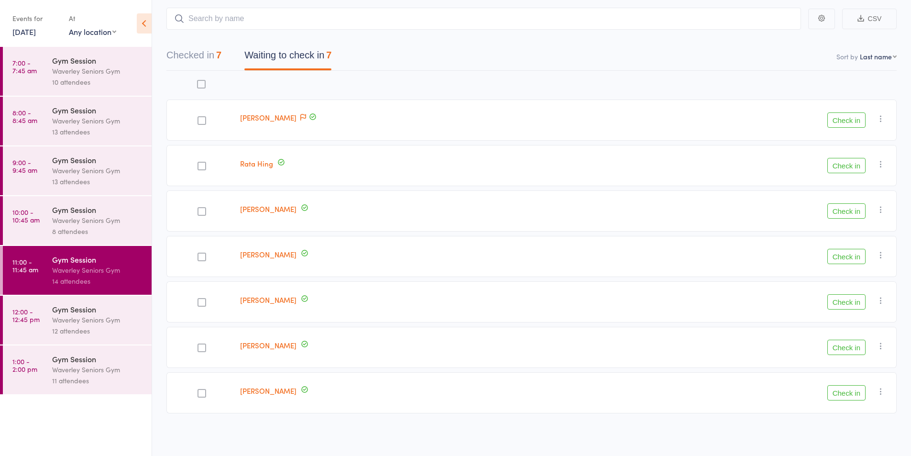
click at [849, 303] on button "Check in" at bounding box center [846, 301] width 38 height 15
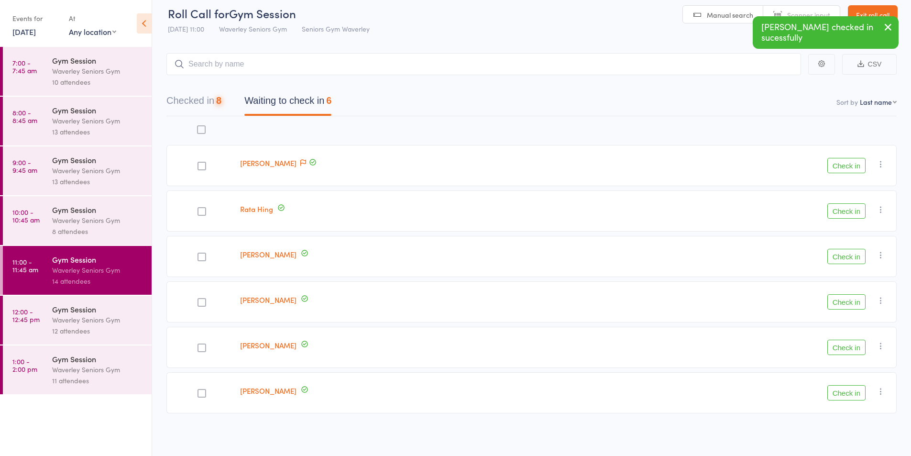
scroll to position [8, 0]
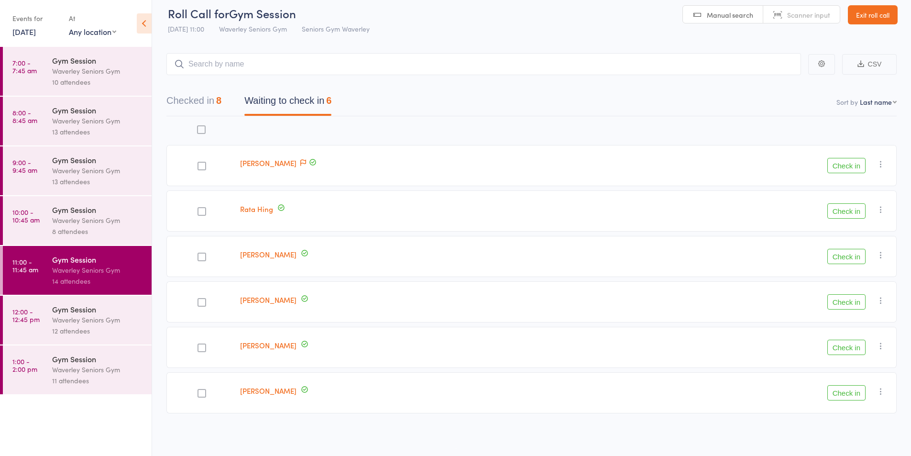
click at [849, 350] on button "Check in" at bounding box center [846, 347] width 38 height 15
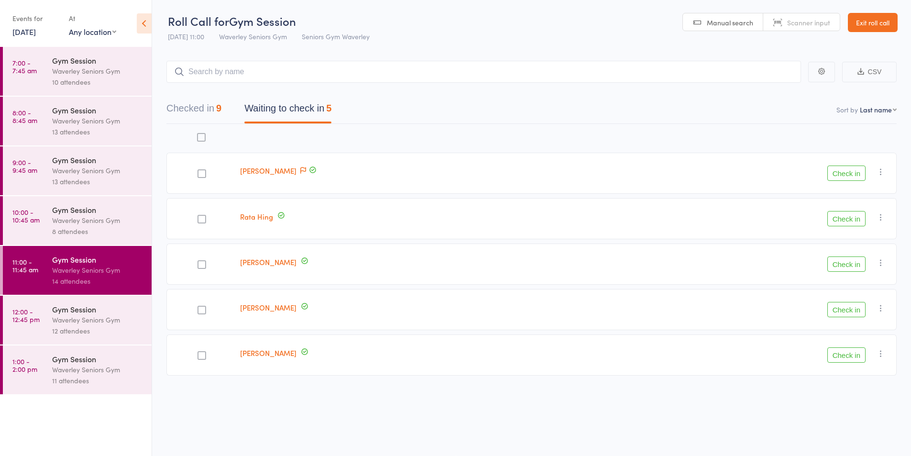
click at [883, 172] on icon "button" at bounding box center [881, 172] width 10 height 10
click at [847, 270] on li "Mark absent" at bounding box center [846, 267] width 79 height 13
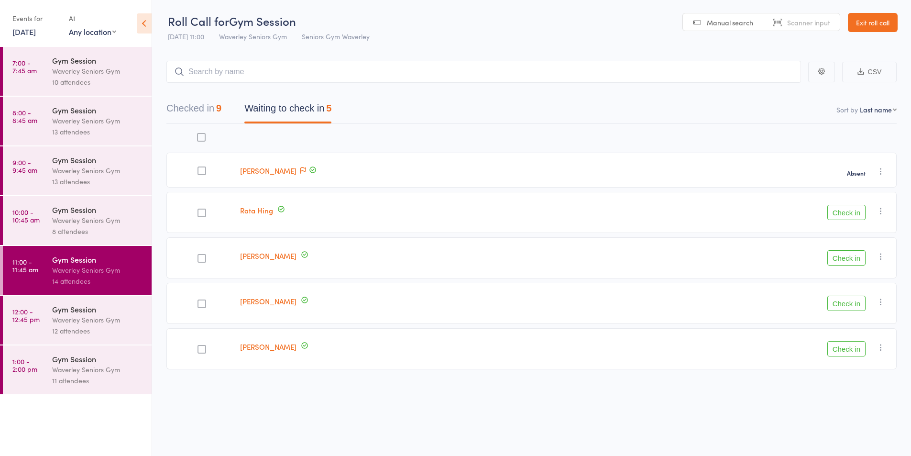
click at [881, 213] on icon "button" at bounding box center [881, 211] width 10 height 10
click at [846, 309] on li "Mark absent" at bounding box center [846, 306] width 79 height 13
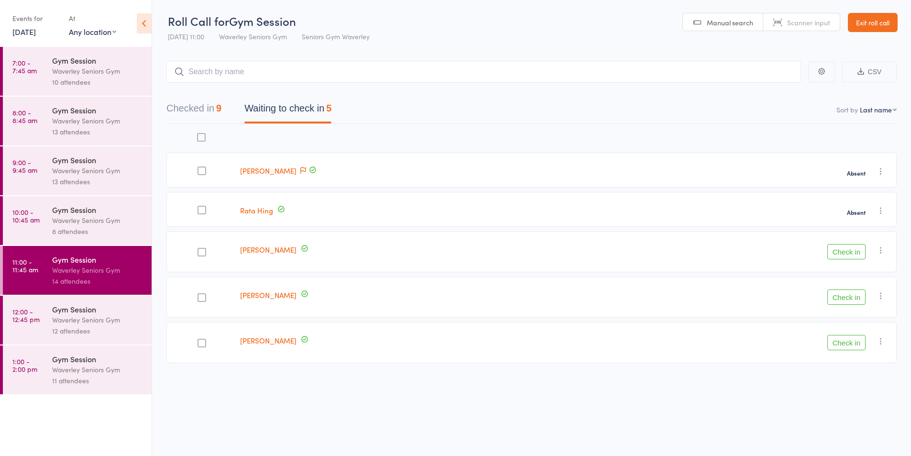
click at [883, 296] on icon "button" at bounding box center [881, 296] width 10 height 10
click at [853, 390] on li "Mark absent" at bounding box center [846, 391] width 79 height 13
click at [844, 338] on button "Check in" at bounding box center [846, 336] width 38 height 15
click at [852, 252] on button "Check in" at bounding box center [846, 251] width 38 height 15
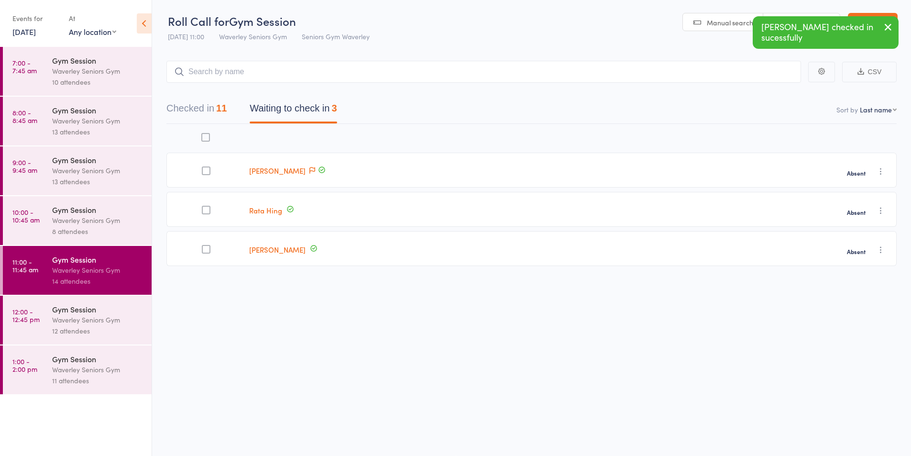
scroll to position [0, 0]
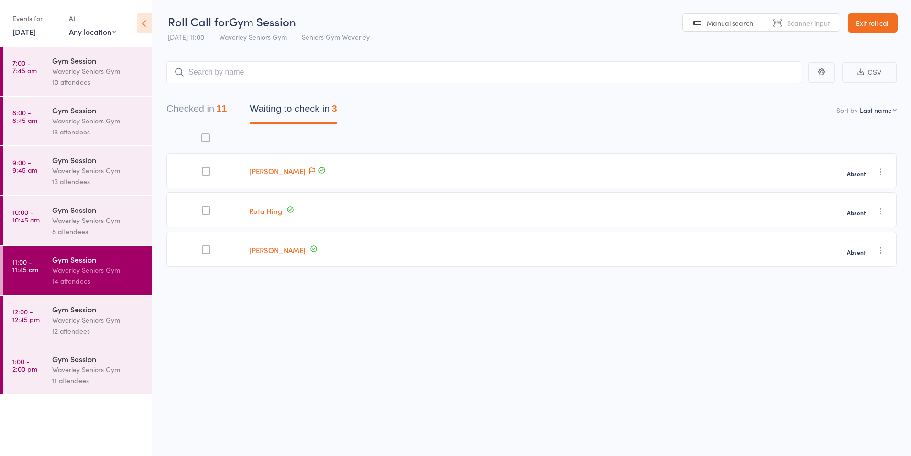
click at [104, 316] on div "Waverley Seniors Gym" at bounding box center [97, 319] width 91 height 11
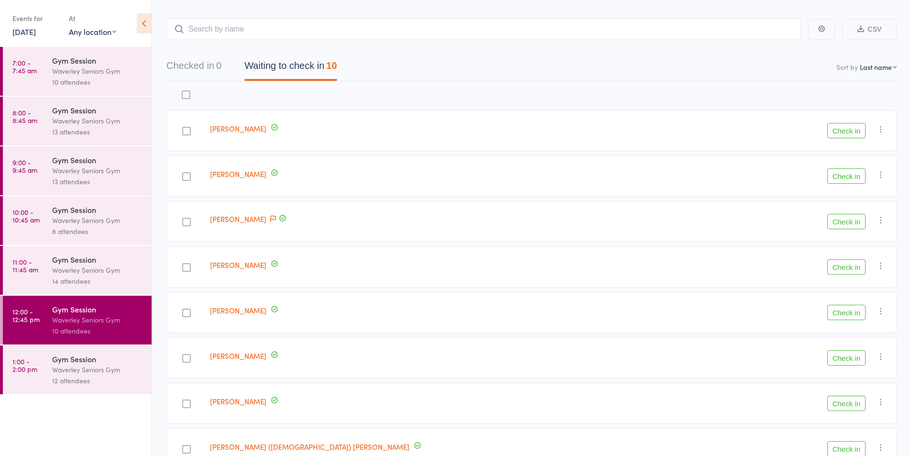
scroll to position [73, 0]
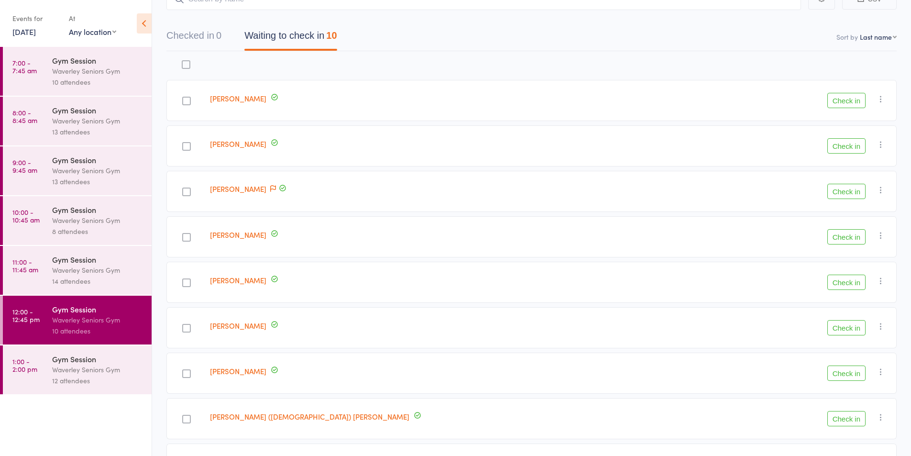
click at [851, 192] on button "Check in" at bounding box center [846, 191] width 38 height 15
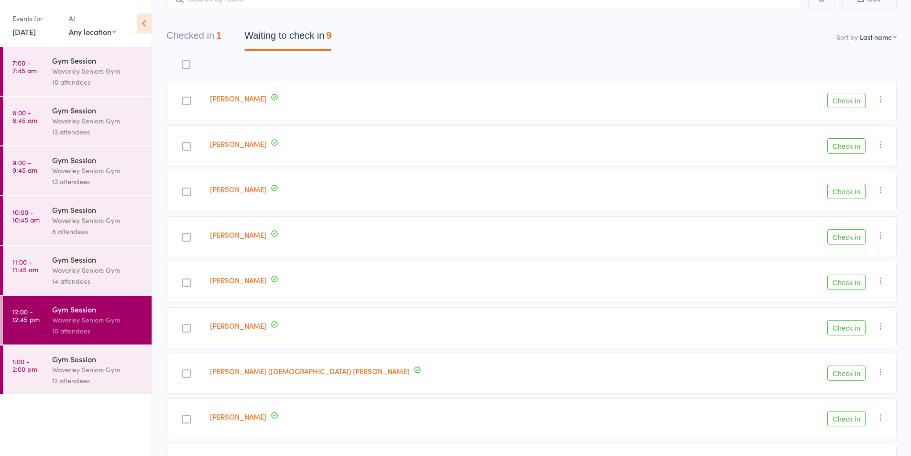
scroll to position [144, 0]
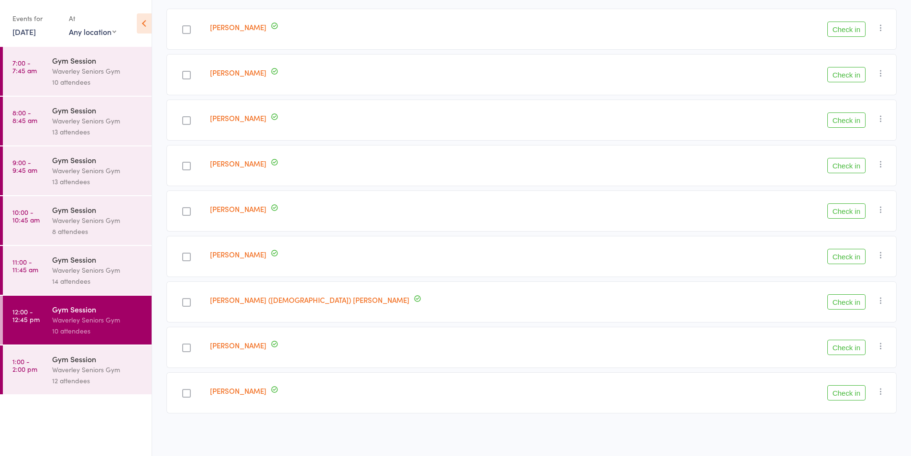
click at [859, 399] on button "Check in" at bounding box center [846, 392] width 38 height 15
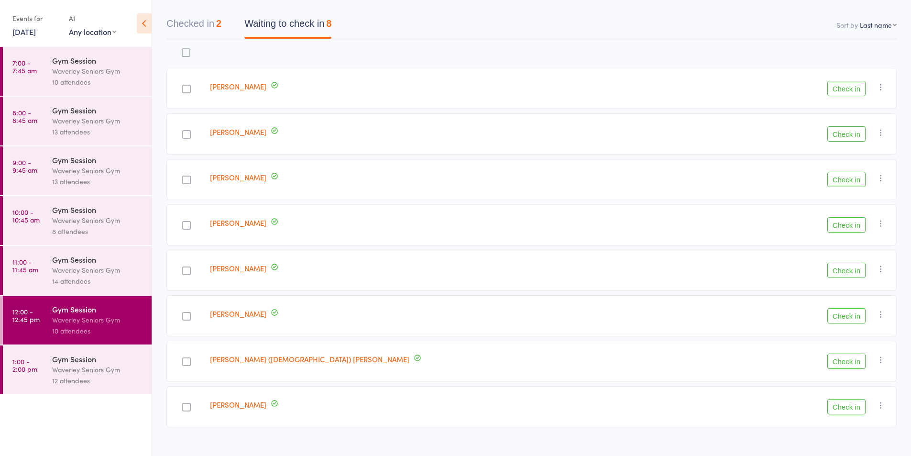
scroll to position [61, 0]
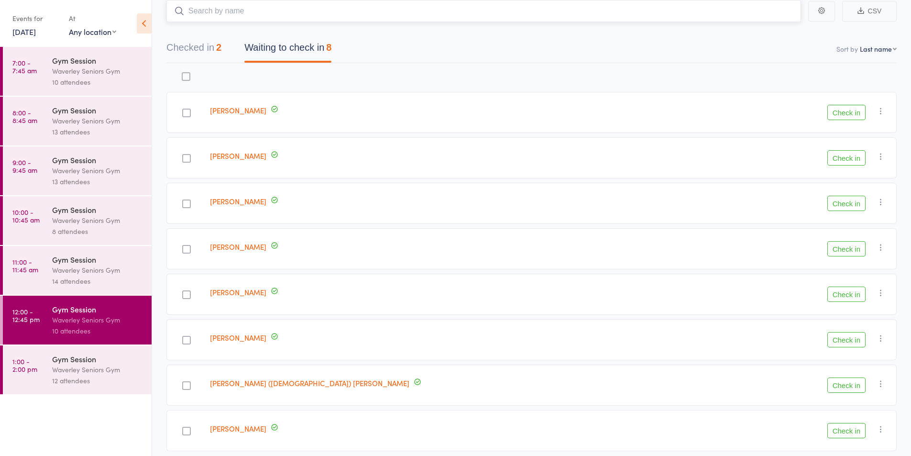
click at [404, 14] on input "search" at bounding box center [483, 11] width 635 height 22
click at [852, 251] on button "Check in" at bounding box center [846, 248] width 38 height 15
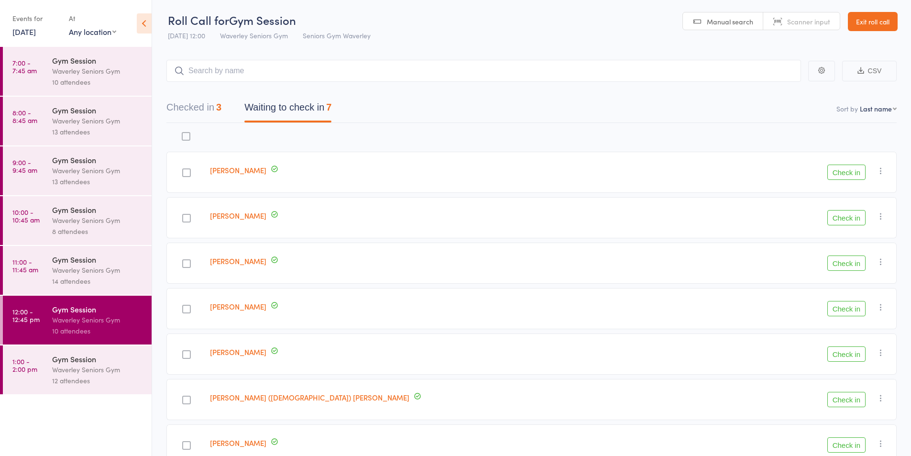
scroll to position [2, 0]
click at [488, 71] on input "search" at bounding box center [483, 70] width 635 height 22
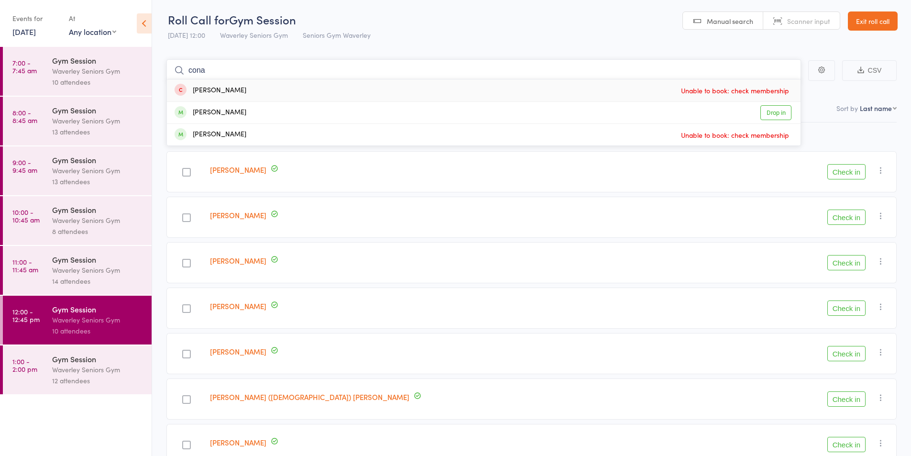
type input "cona"
click at [775, 115] on link "Drop in" at bounding box center [775, 112] width 31 height 15
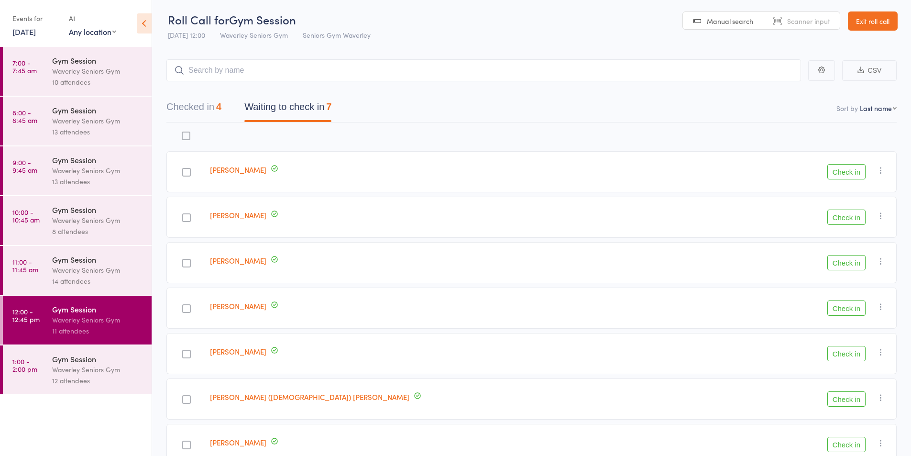
click at [424, 165] on div "Morris Abraham" at bounding box center [465, 171] width 518 height 41
click at [839, 352] on button "Check in" at bounding box center [846, 353] width 38 height 15
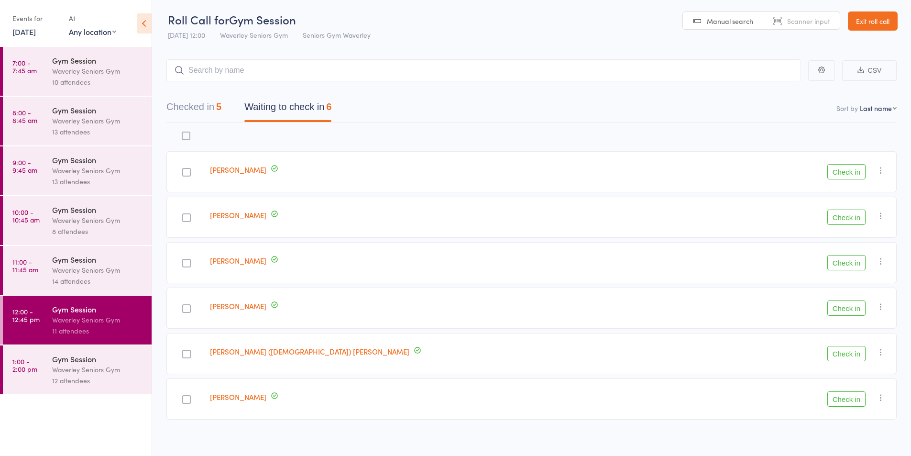
click at [71, 273] on div "Waverley Seniors Gym" at bounding box center [97, 269] width 91 height 11
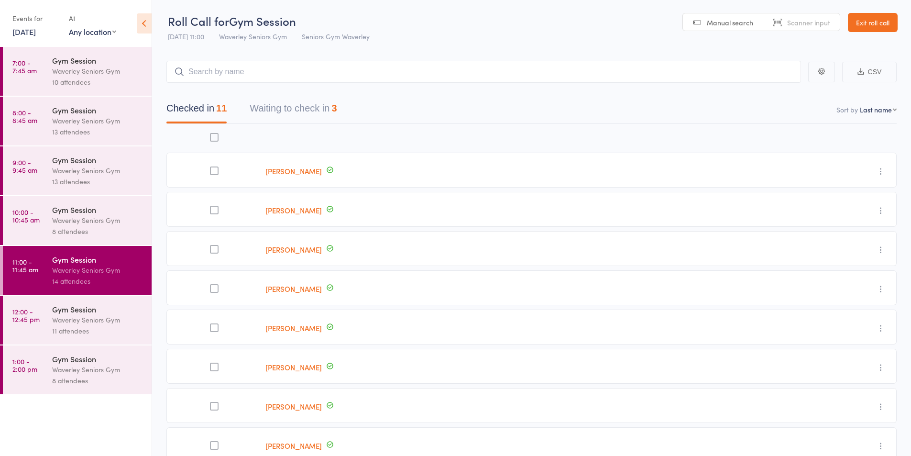
click at [319, 116] on button "Waiting to check in 3" at bounding box center [293, 110] width 87 height 25
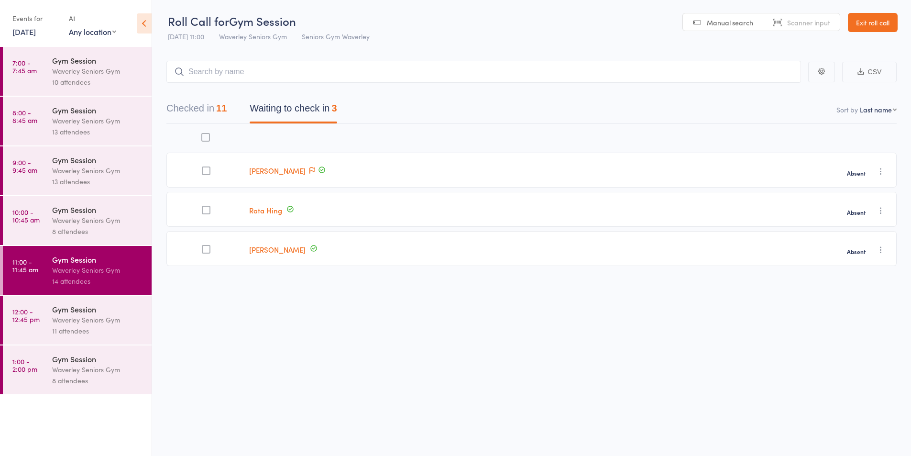
click at [106, 313] on div "Gym Session" at bounding box center [97, 309] width 91 height 11
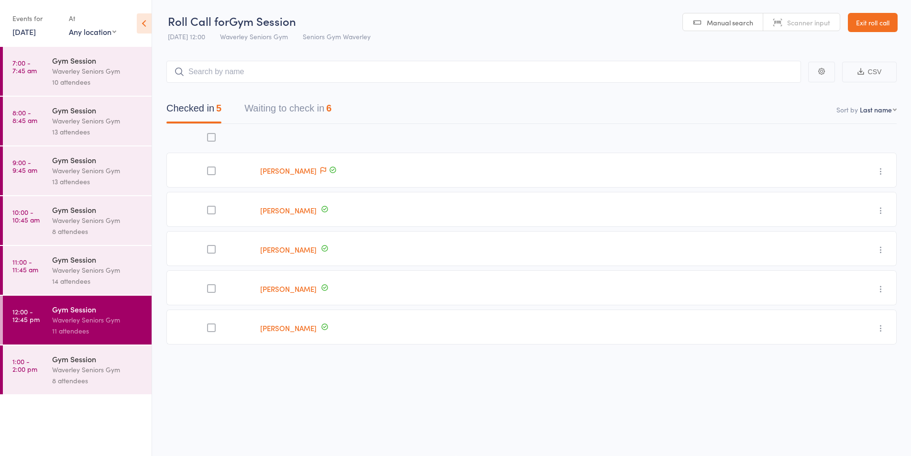
click at [343, 117] on div "Checked in 5 Waiting to check in 6" at bounding box center [249, 110] width 188 height 25
click at [328, 108] on button "Waiting to check in 6" at bounding box center [287, 110] width 87 height 25
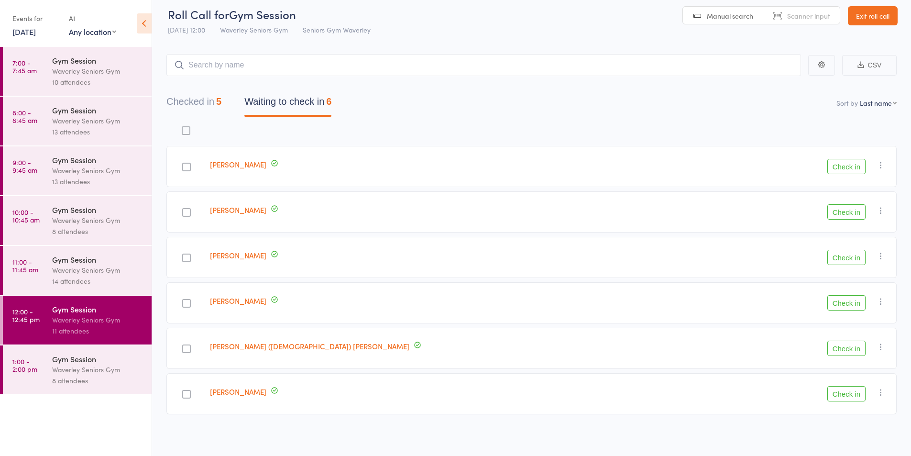
scroll to position [6, 0]
click at [848, 259] on button "Check in" at bounding box center [846, 258] width 38 height 15
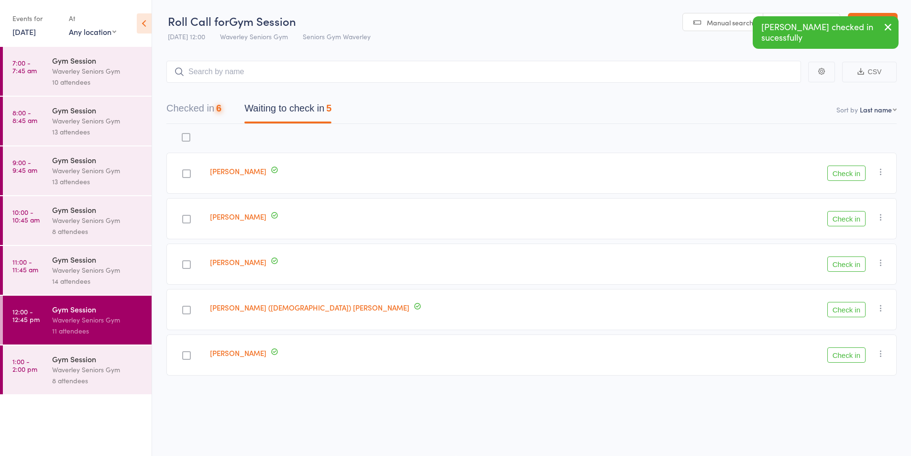
scroll to position [0, 0]
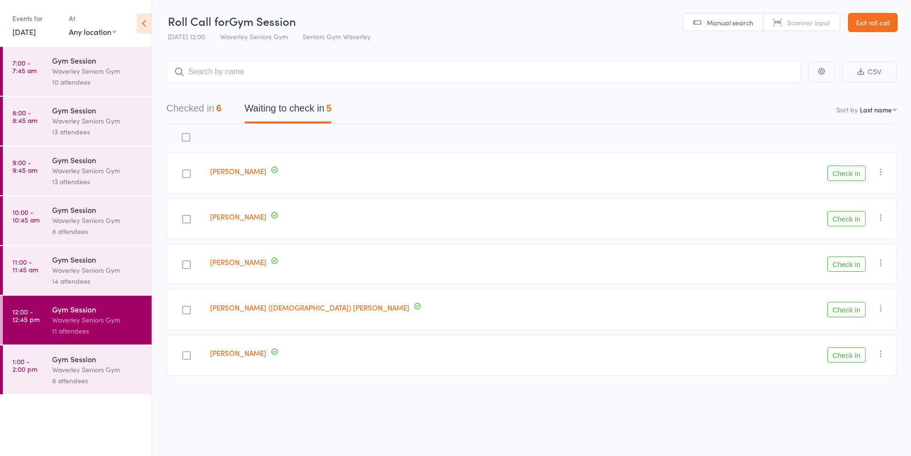
click at [846, 218] on button "Check in" at bounding box center [846, 218] width 38 height 15
click at [854, 176] on button "Check in" at bounding box center [846, 172] width 38 height 15
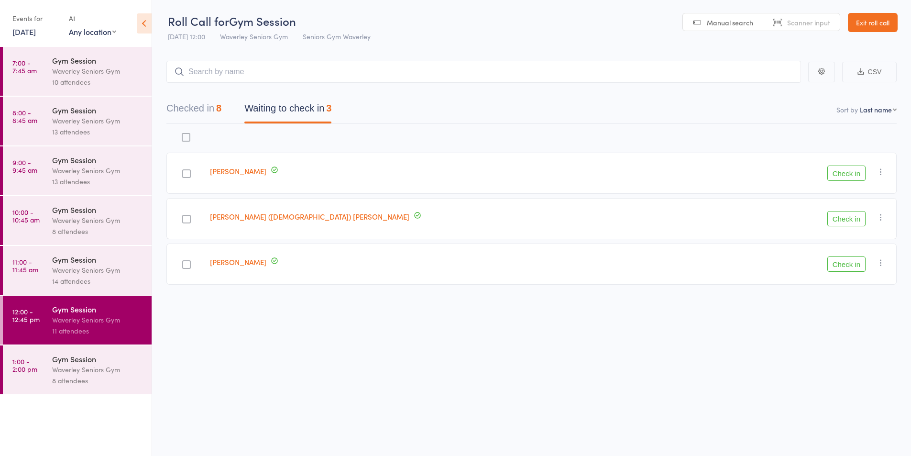
click at [855, 176] on button "Check in" at bounding box center [846, 172] width 38 height 15
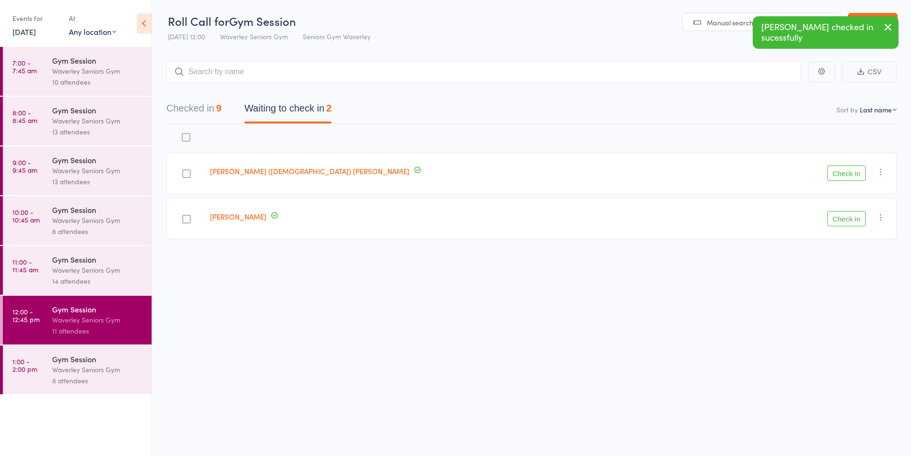
click at [853, 180] on button "Check in" at bounding box center [846, 172] width 38 height 15
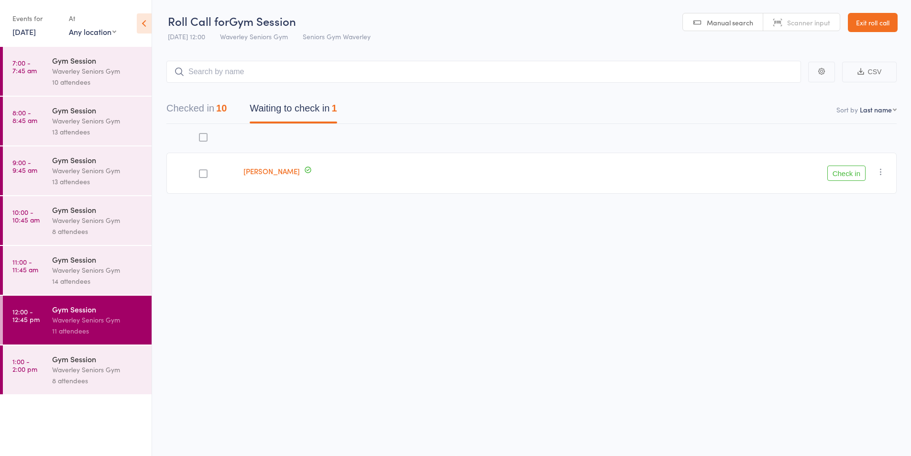
click at [106, 376] on div "8 attendees" at bounding box center [97, 380] width 91 height 11
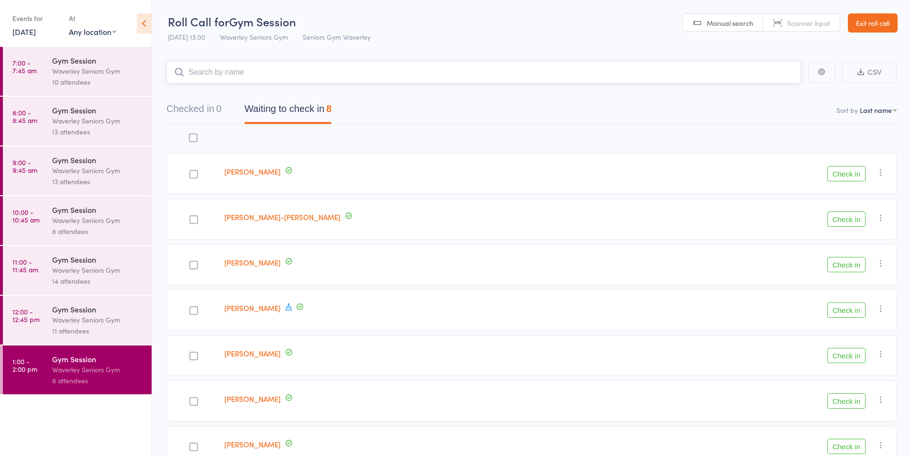
scroll to position [99, 0]
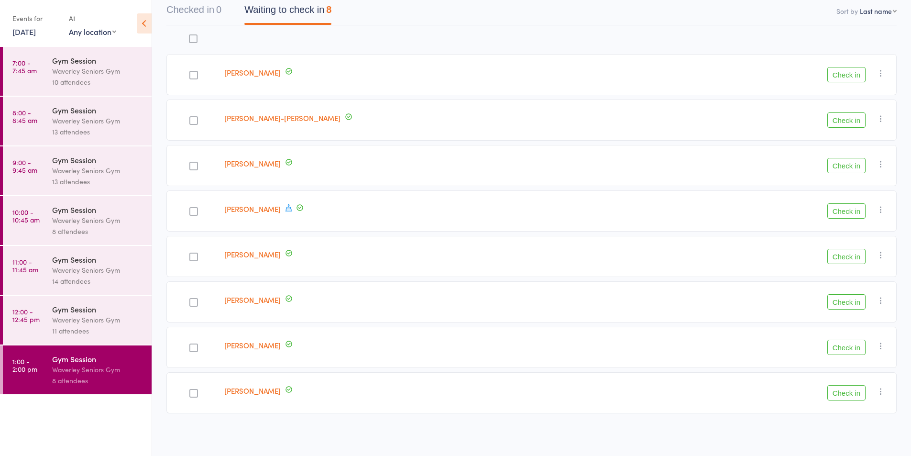
click at [857, 78] on button "Check in" at bounding box center [846, 74] width 38 height 15
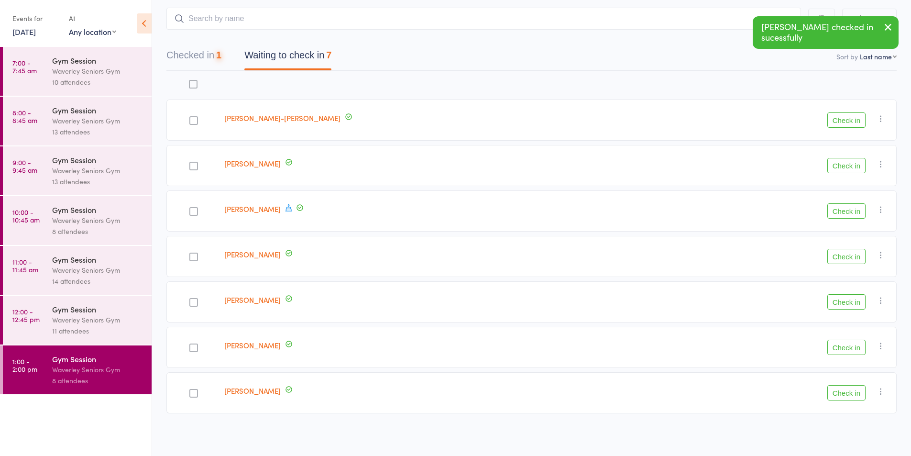
scroll to position [54, 0]
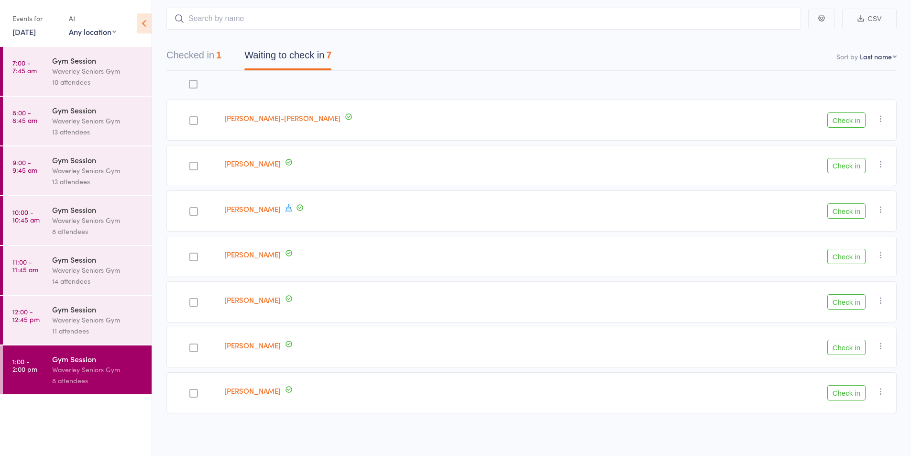
click at [210, 55] on button "Checked in 1" at bounding box center [193, 57] width 55 height 25
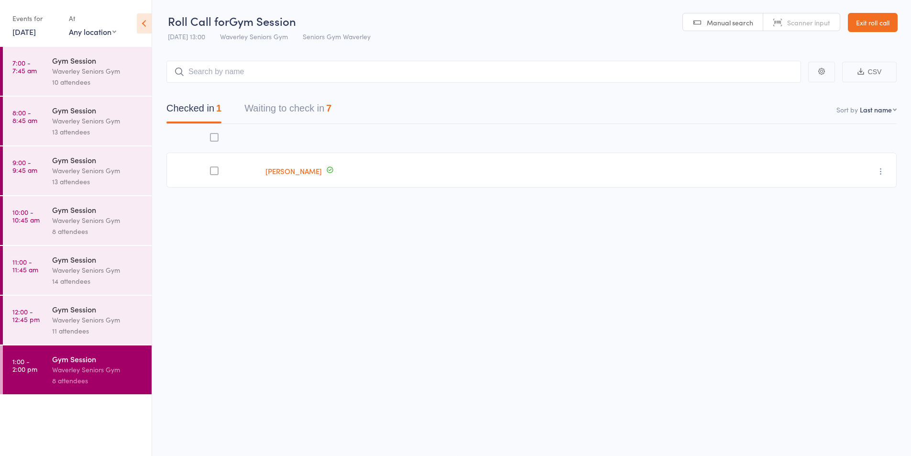
click at [304, 110] on button "Waiting to check in 7" at bounding box center [287, 110] width 87 height 25
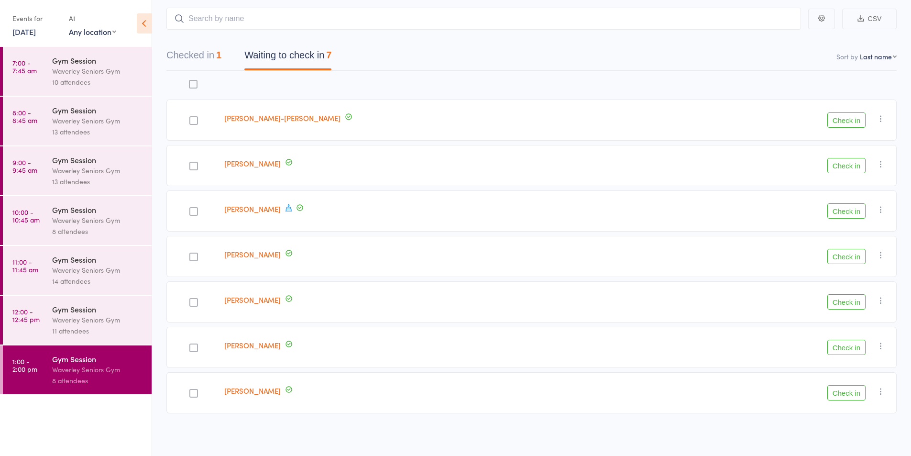
click at [191, 49] on button "Checked in 1" at bounding box center [193, 57] width 55 height 25
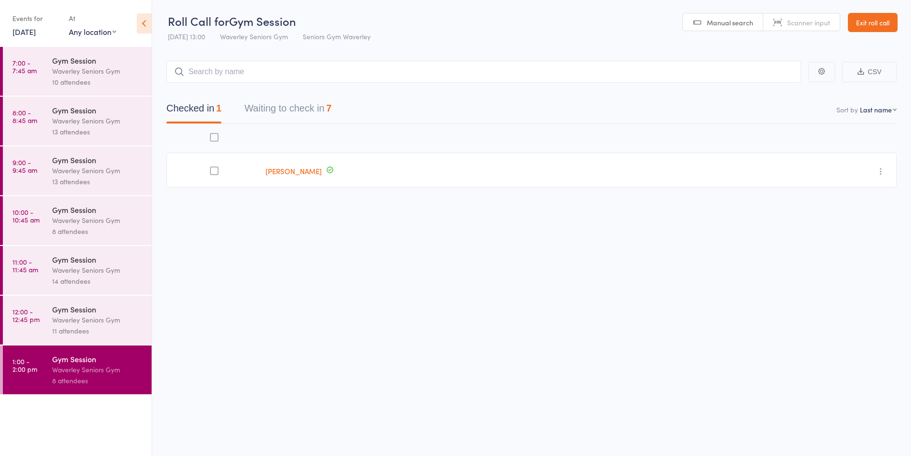
click at [280, 109] on button "Waiting to check in 7" at bounding box center [287, 110] width 87 height 25
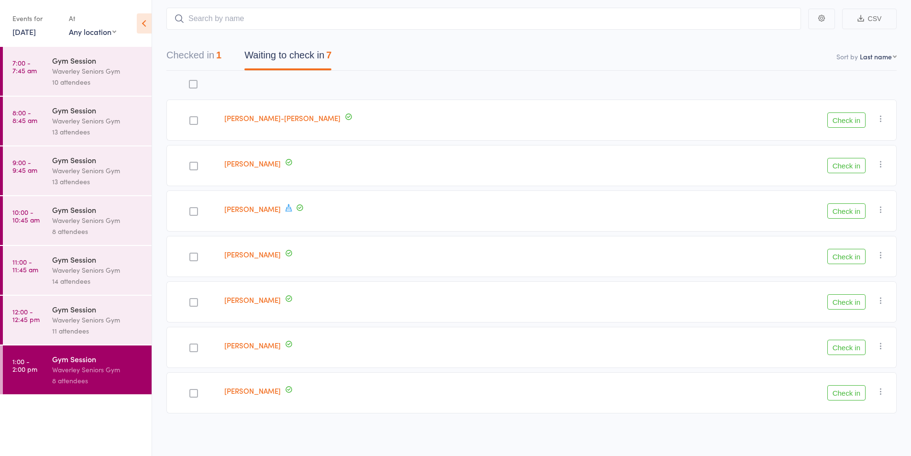
click at [74, 321] on div "Waverley Seniors Gym" at bounding box center [97, 319] width 91 height 11
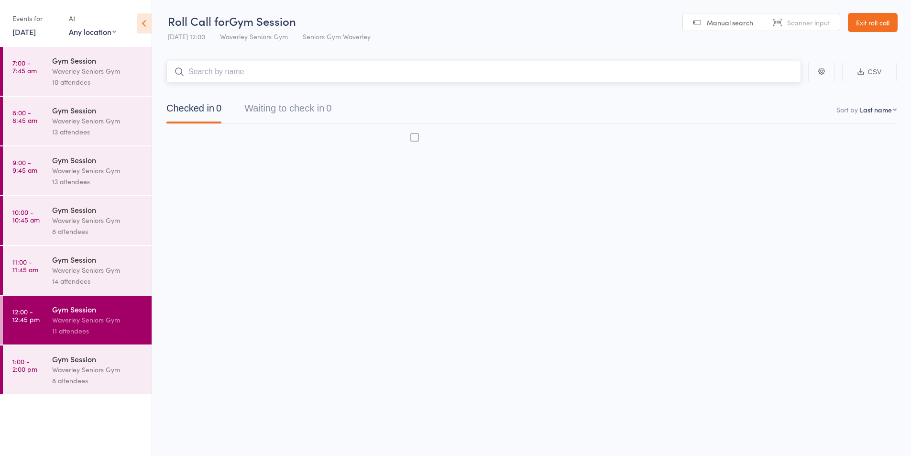
scroll to position [0, 0]
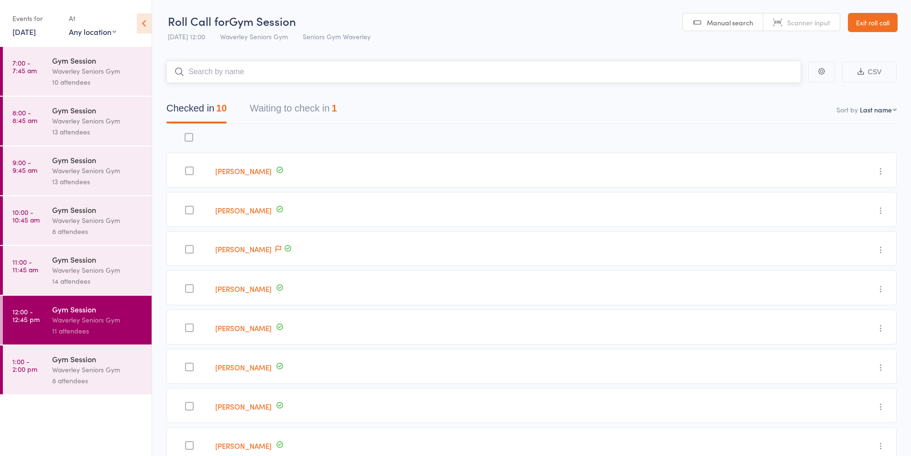
click at [322, 113] on button "Waiting to check in 1" at bounding box center [293, 110] width 87 height 25
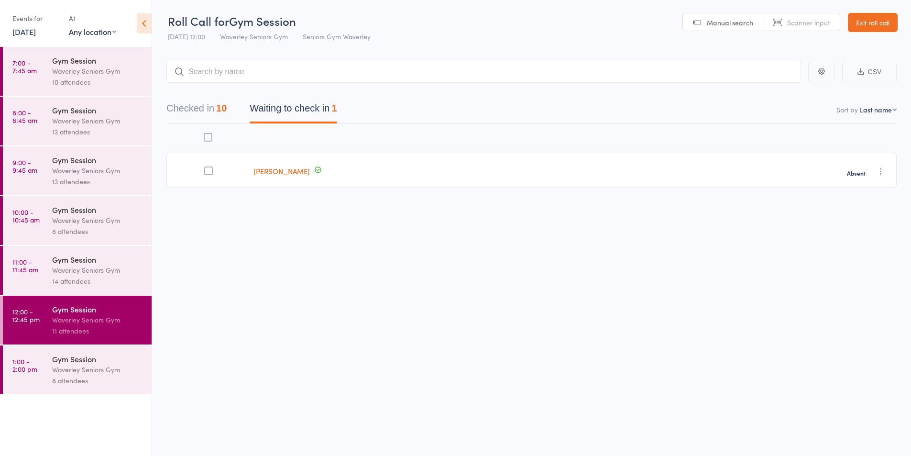
click at [36, 33] on link "[DATE]" at bounding box center [23, 31] width 23 height 11
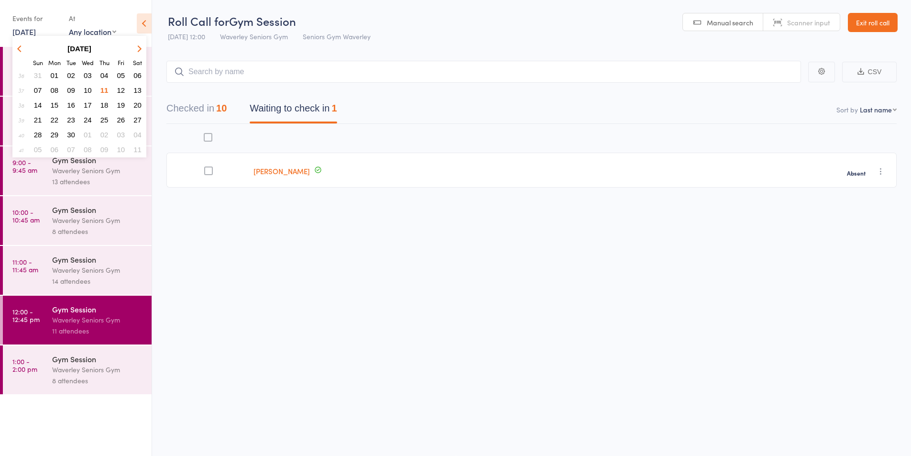
click at [316, 224] on div "edit Deborah Saibi Absent Check in Send message Add Note Add Task Add Flag Remo…" at bounding box center [531, 177] width 730 height 106
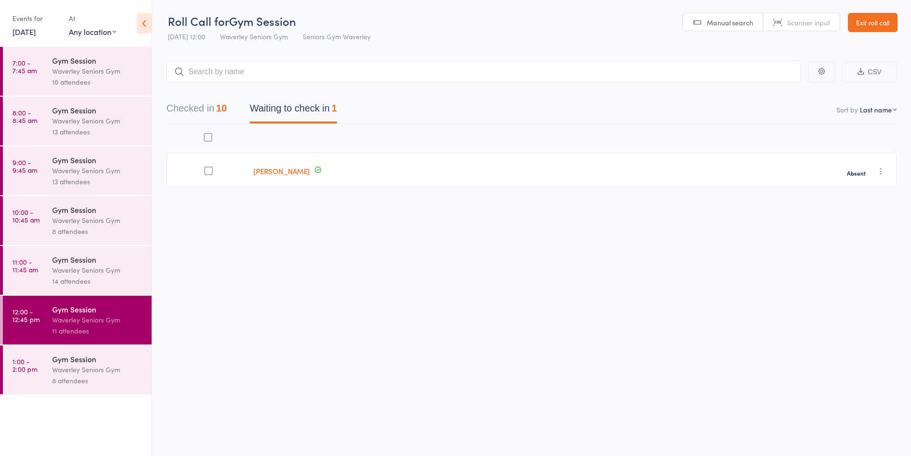
click at [95, 360] on div "Gym Session" at bounding box center [97, 358] width 91 height 11
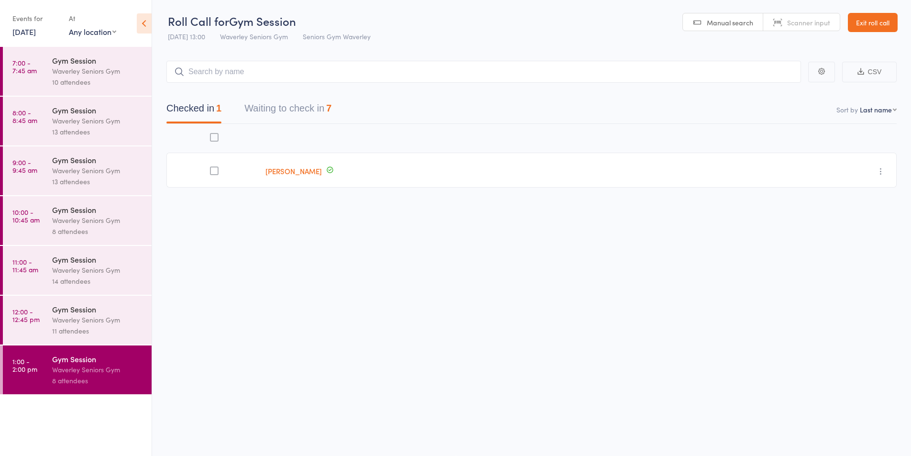
click at [319, 105] on button "Waiting to check in 7" at bounding box center [287, 110] width 87 height 25
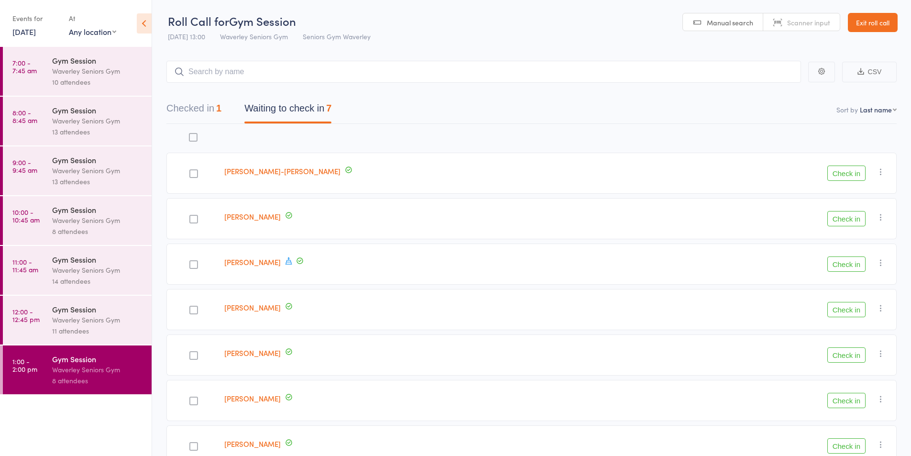
click at [454, 70] on input "search" at bounding box center [483, 72] width 635 height 22
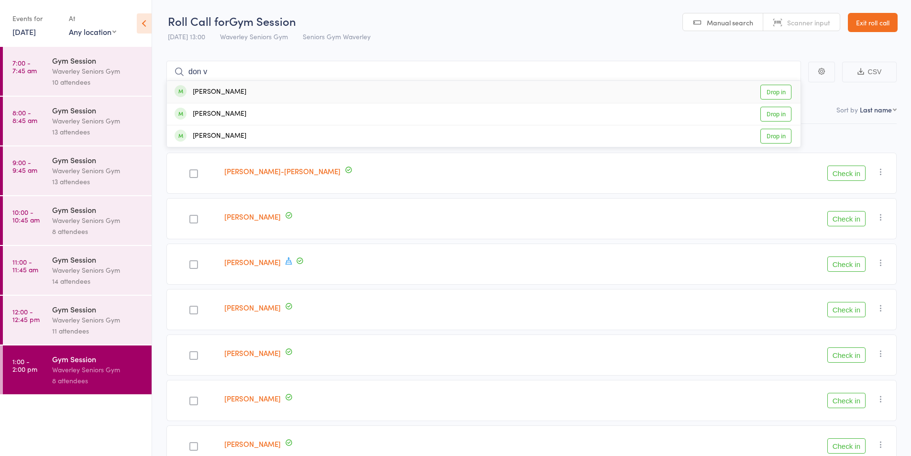
type input "don v"
click at [778, 88] on link "Drop in" at bounding box center [775, 92] width 31 height 15
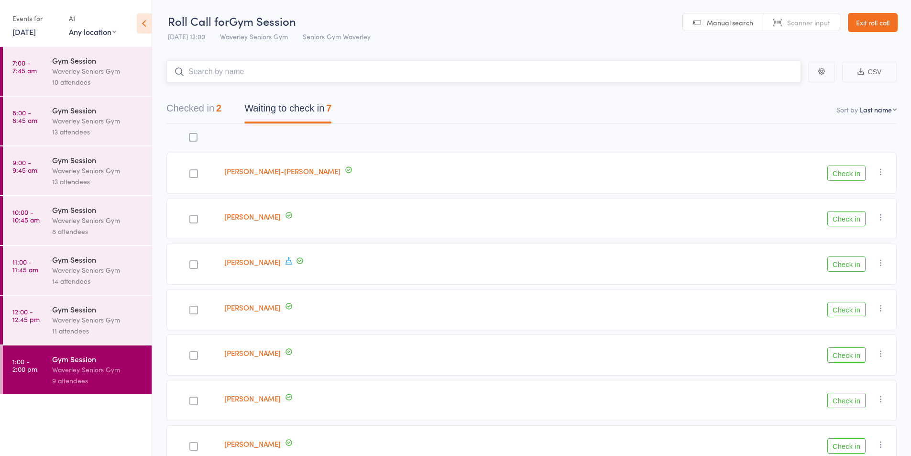
click at [390, 72] on input "search" at bounding box center [483, 72] width 635 height 22
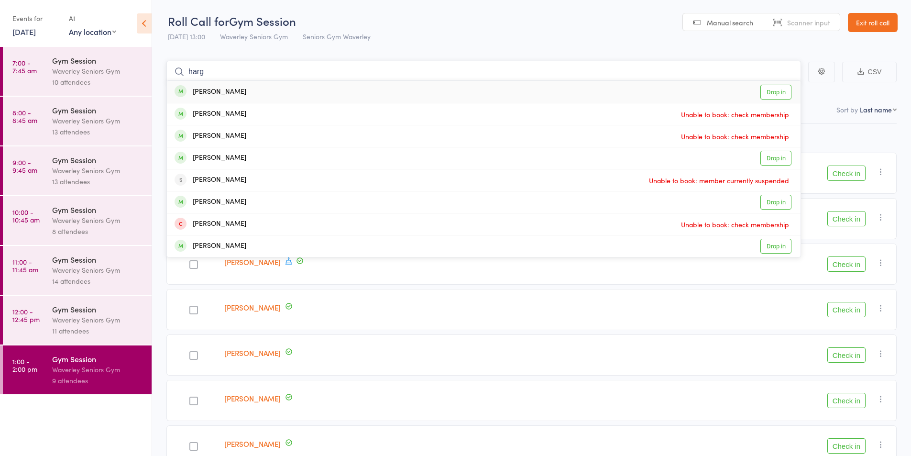
type input "harg"
click at [772, 91] on link "Drop in" at bounding box center [775, 92] width 31 height 15
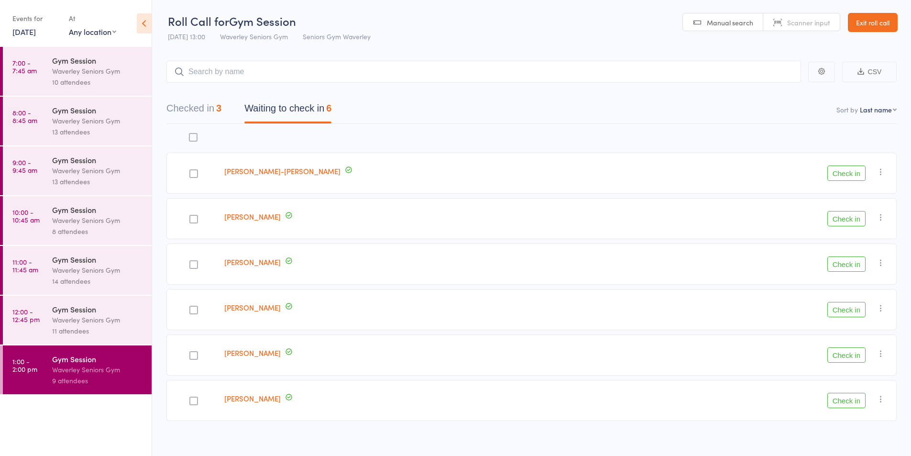
click at [844, 263] on button "Check in" at bounding box center [846, 263] width 38 height 15
click at [849, 361] on button "Check in" at bounding box center [846, 354] width 38 height 15
click at [850, 170] on button "Check in" at bounding box center [846, 172] width 38 height 15
click at [853, 179] on button "Check in" at bounding box center [846, 172] width 38 height 15
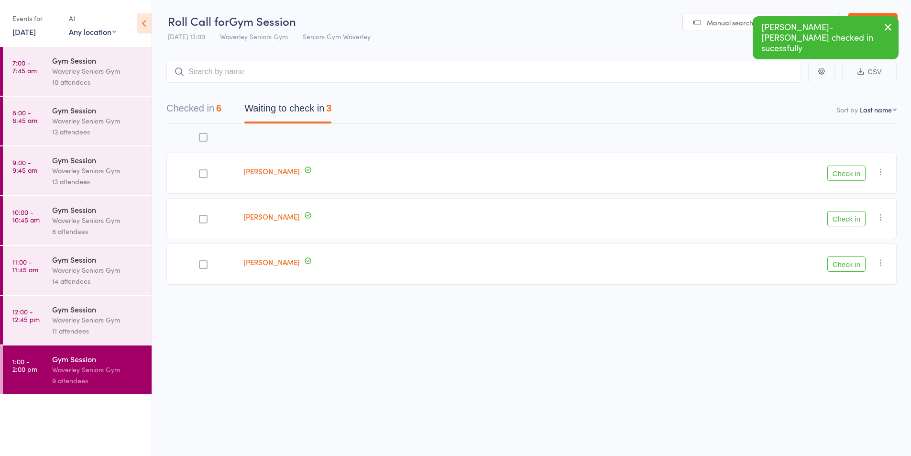
click at [843, 178] on button "Check in" at bounding box center [846, 172] width 38 height 15
click at [850, 171] on button "Check in" at bounding box center [846, 172] width 38 height 15
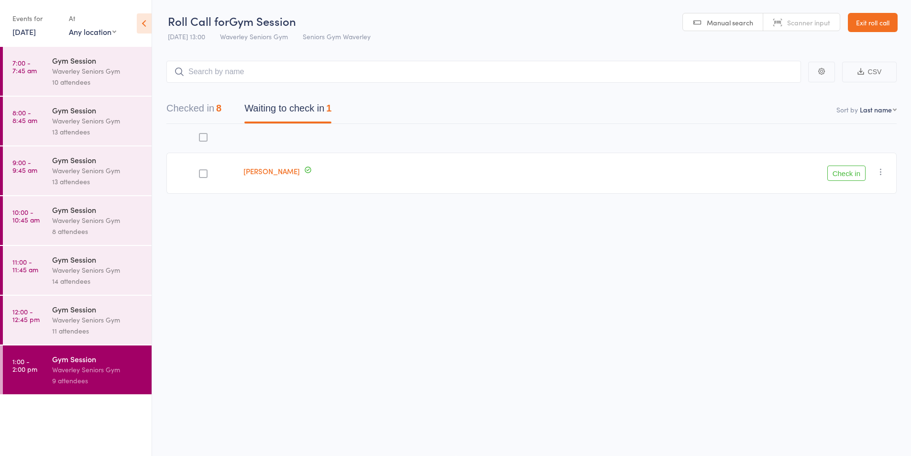
click at [881, 169] on icon "button" at bounding box center [881, 172] width 10 height 10
click at [841, 269] on li "Mark absent" at bounding box center [846, 267] width 79 height 13
click at [36, 34] on link "[DATE]" at bounding box center [23, 31] width 23 height 11
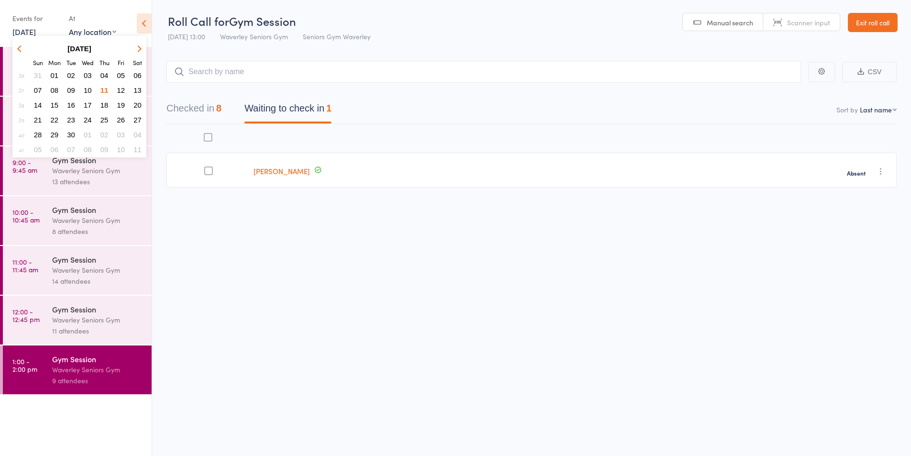
click at [123, 91] on span "12" at bounding box center [121, 90] width 8 height 8
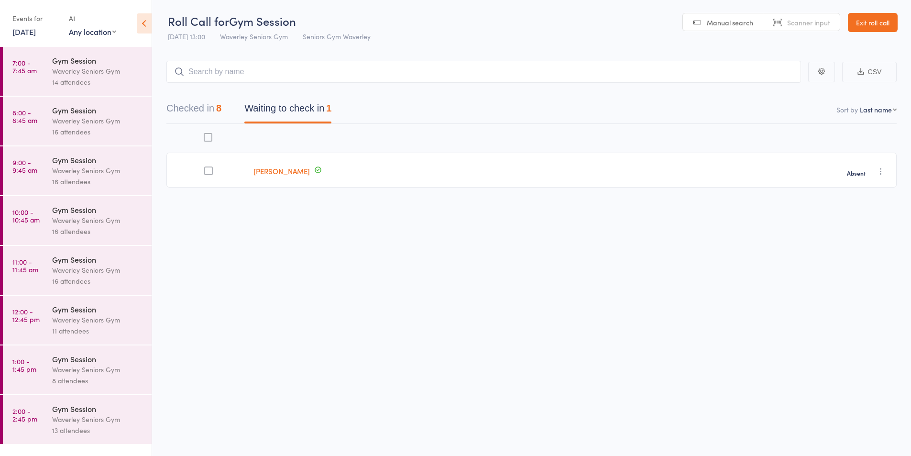
click at [89, 72] on div "Waverley Seniors Gym" at bounding box center [97, 71] width 91 height 11
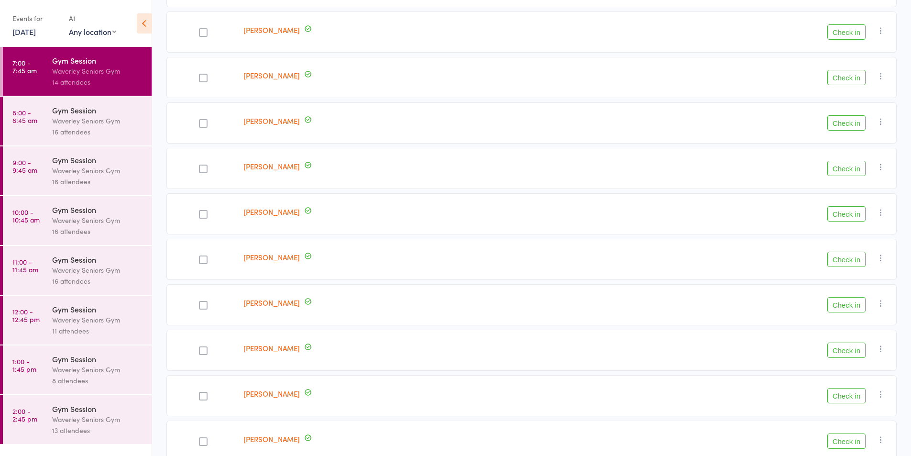
scroll to position [372, 0]
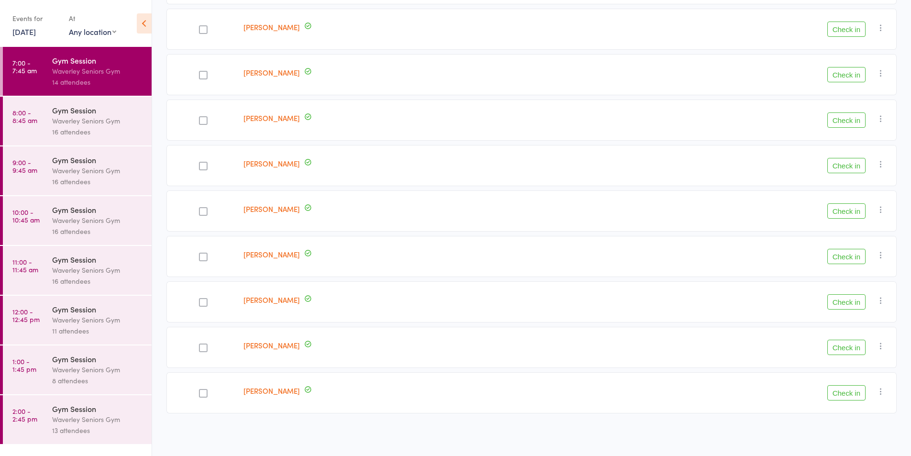
click at [88, 117] on div "Waverley Seniors Gym" at bounding box center [97, 120] width 91 height 11
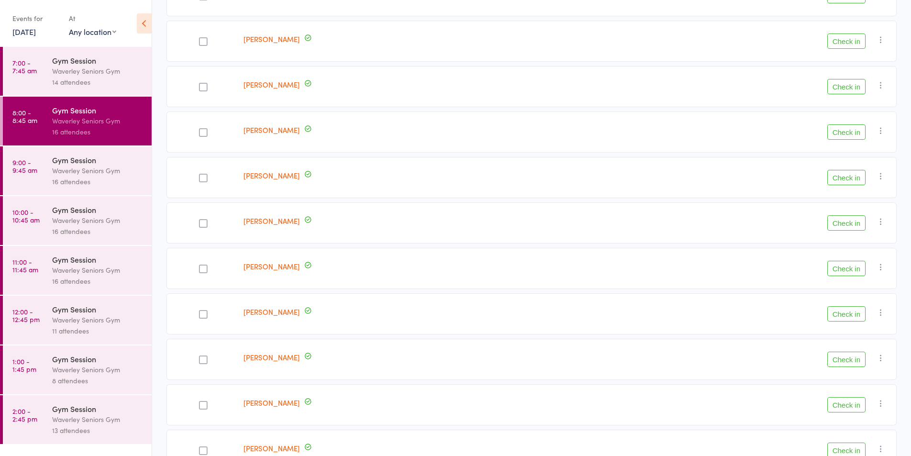
scroll to position [462, 0]
